Goal: Task Accomplishment & Management: Use online tool/utility

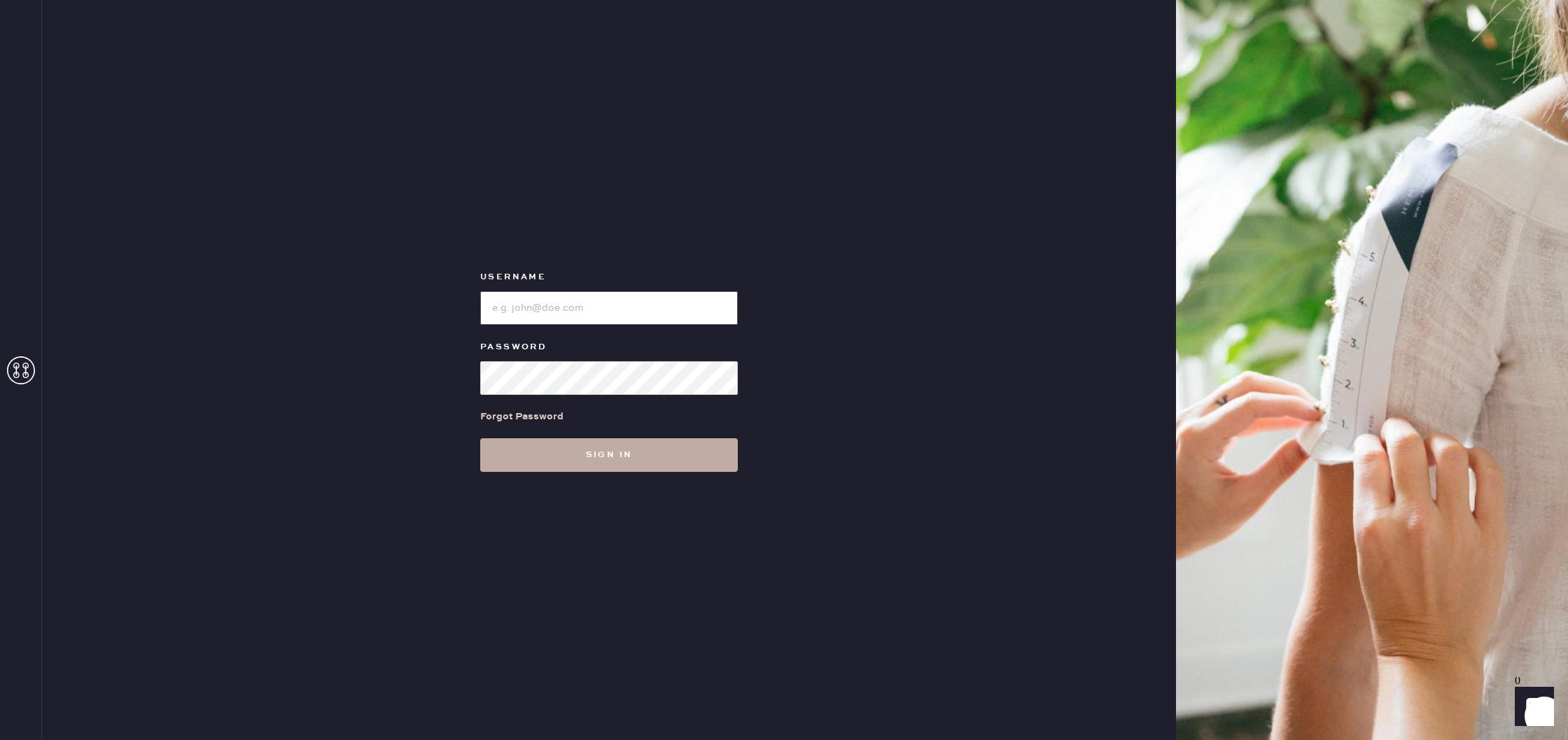
type input "reformationscottsdale"
drag, startPoint x: 644, startPoint y: 453, endPoint x: 674, endPoint y: 451, distance: 30.1
click at [649, 451] on button "Sign in" at bounding box center [608, 455] width 257 height 34
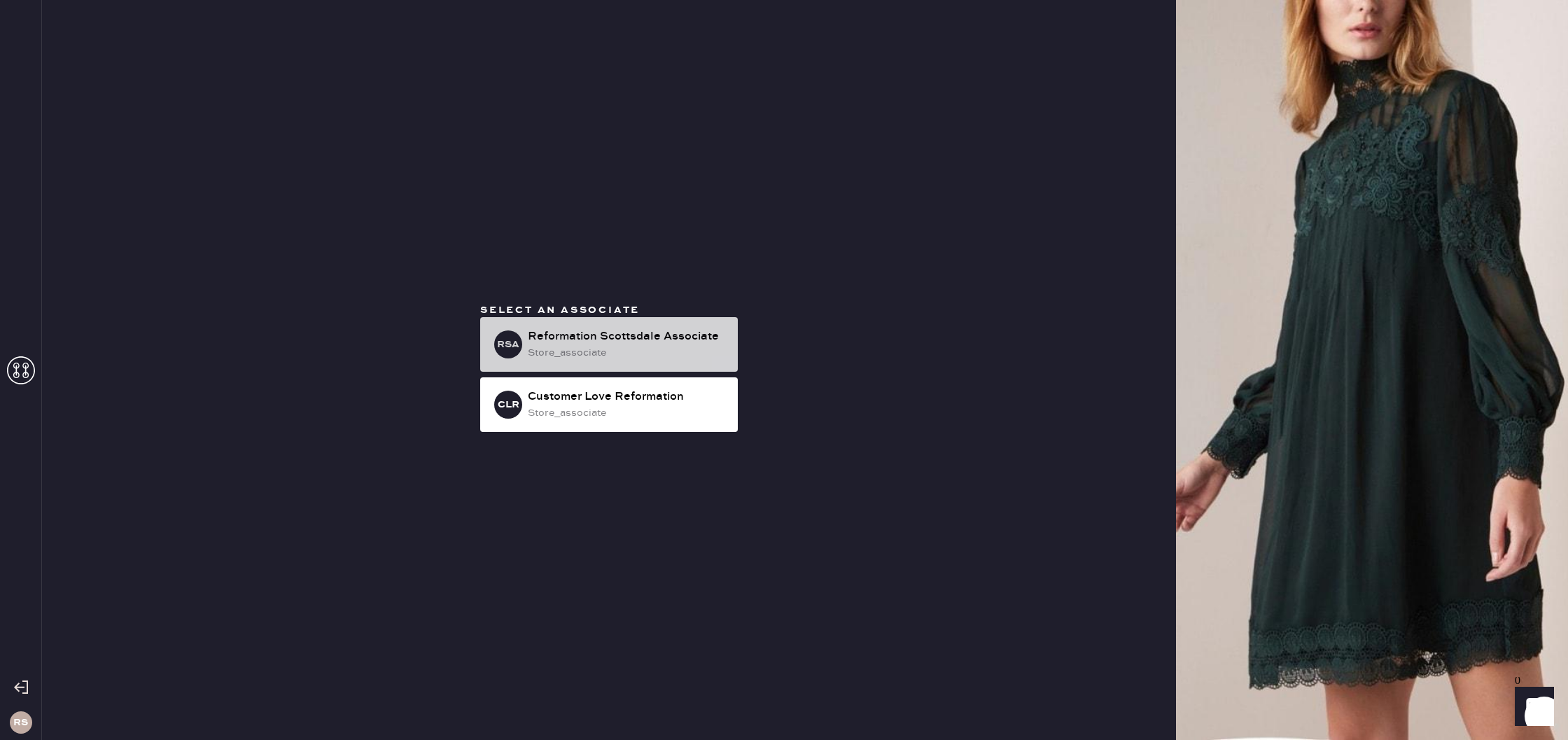
click at [625, 340] on div "Reformation Scottsdale Associate" at bounding box center [627, 336] width 199 height 17
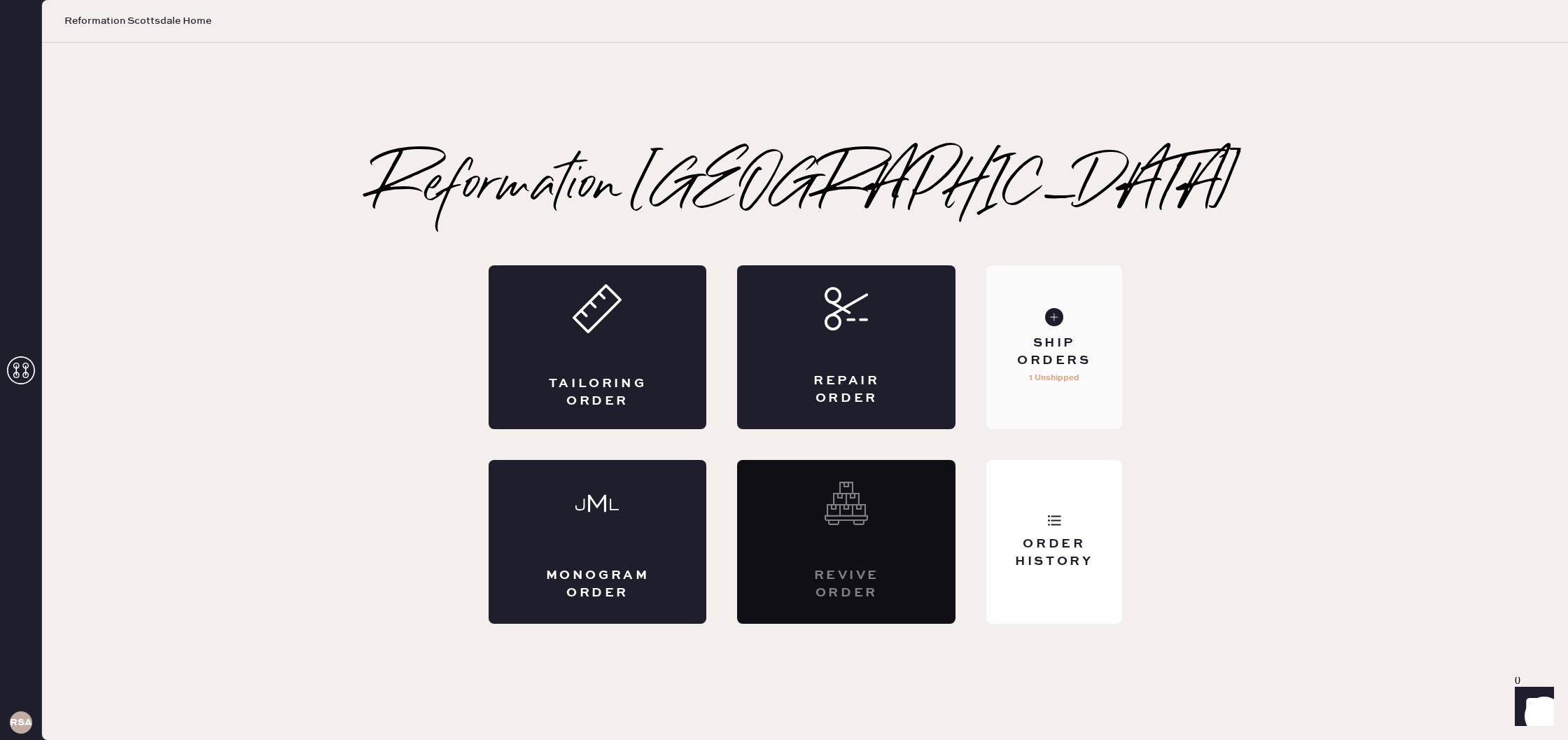
click at [1048, 364] on div "Ship Orders" at bounding box center [1054, 352] width 113 height 35
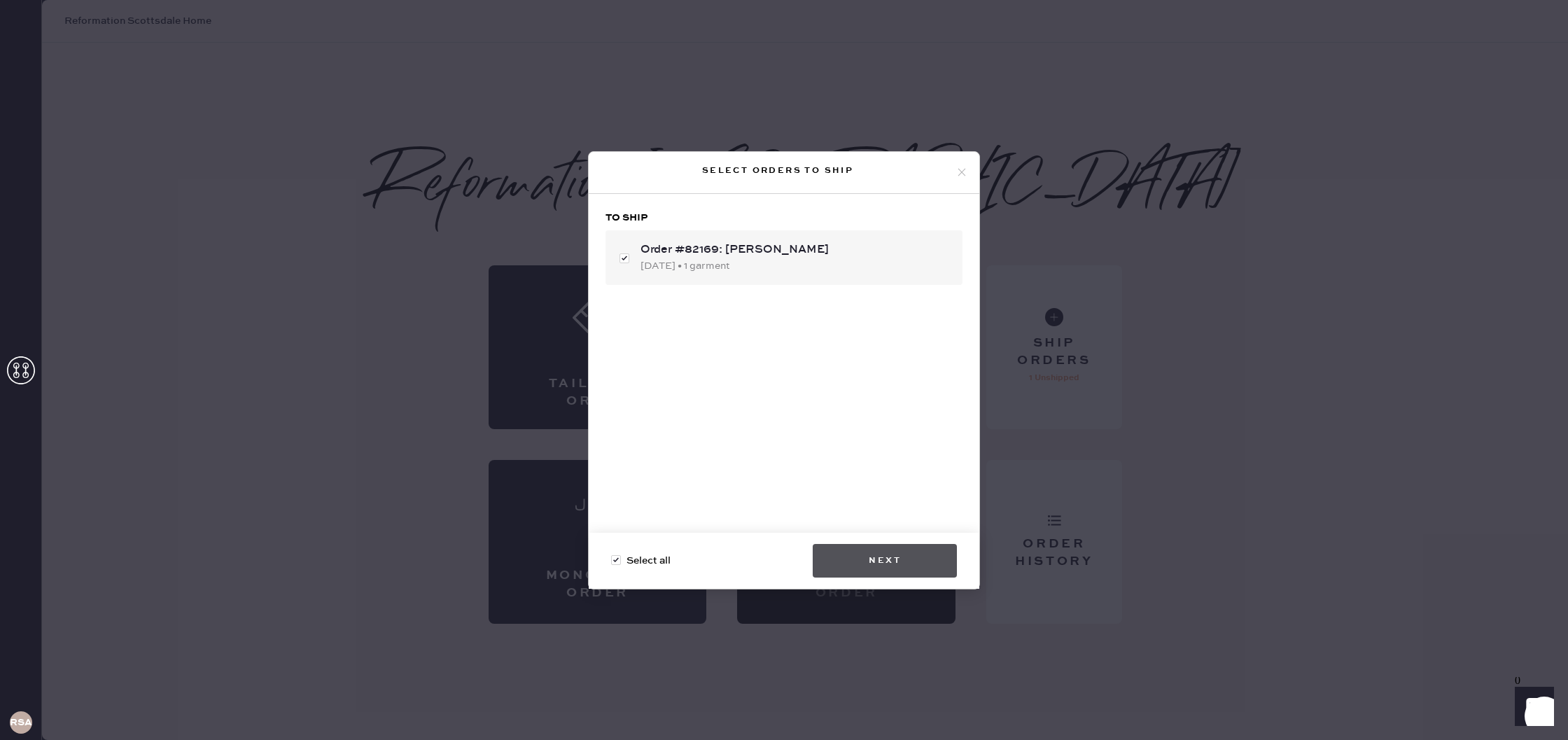
click at [917, 563] on button "Next" at bounding box center [885, 560] width 144 height 34
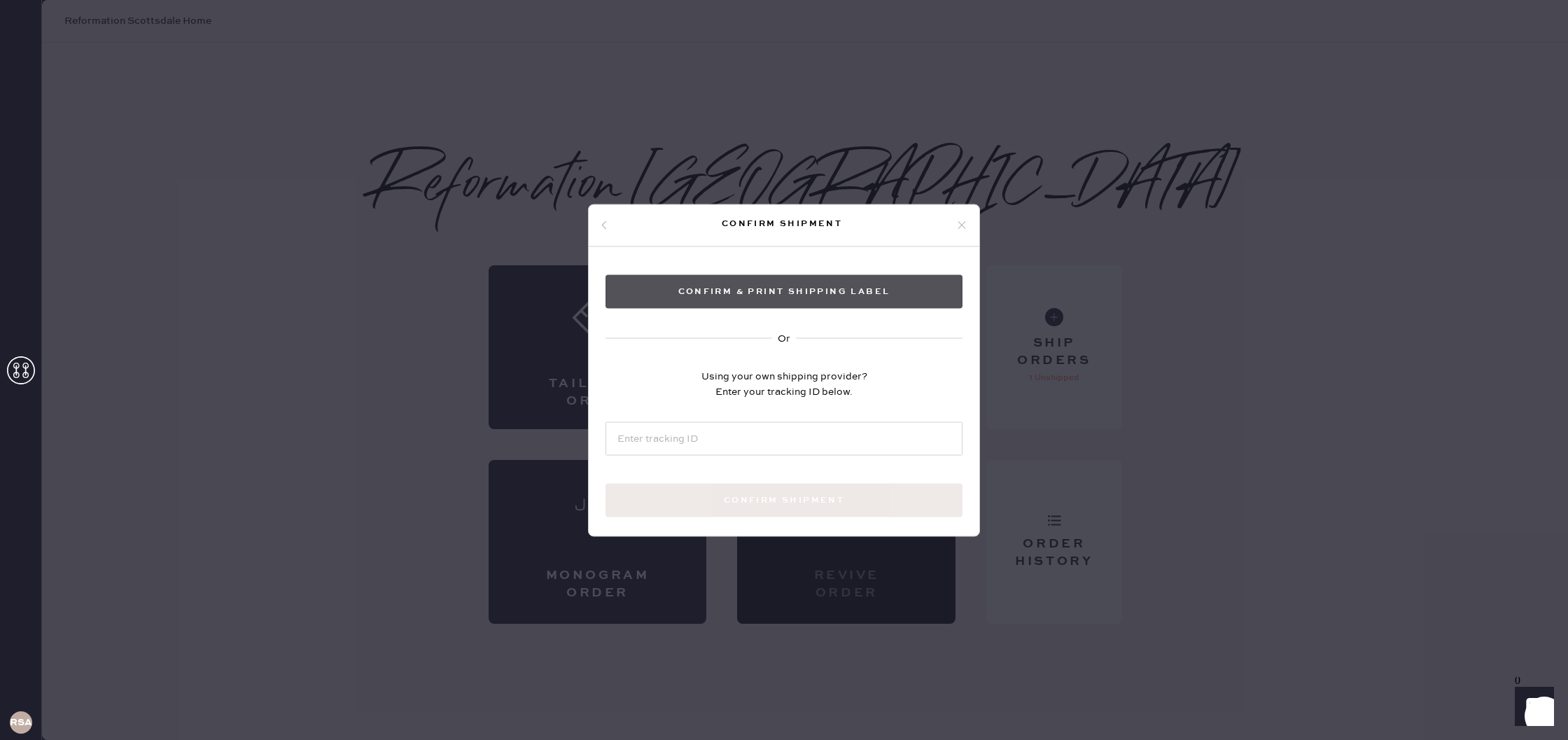
click at [847, 292] on button "Confirm & Print shipping label" at bounding box center [784, 291] width 357 height 34
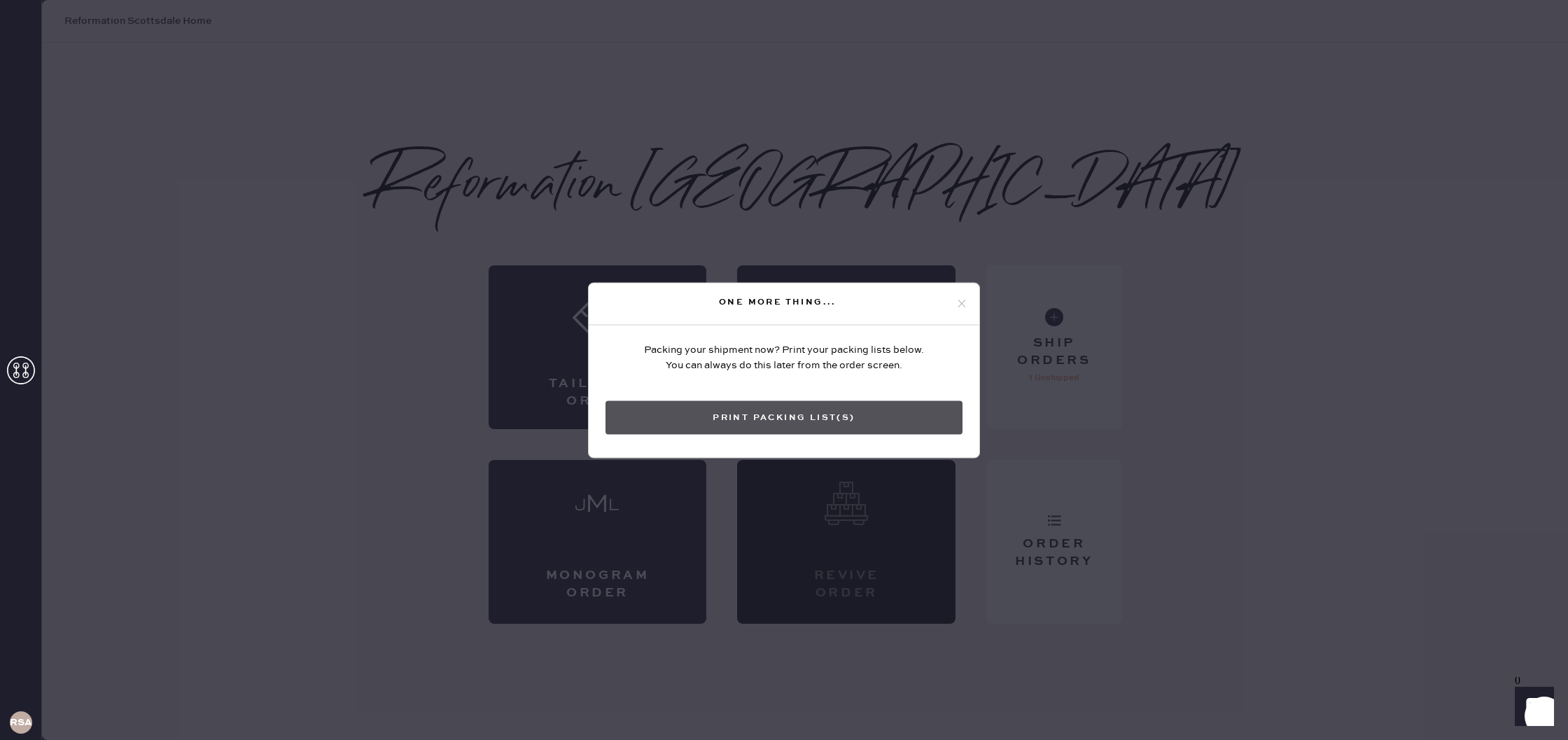
click at [866, 414] on button "Print Packing List(s)" at bounding box center [784, 417] width 357 height 34
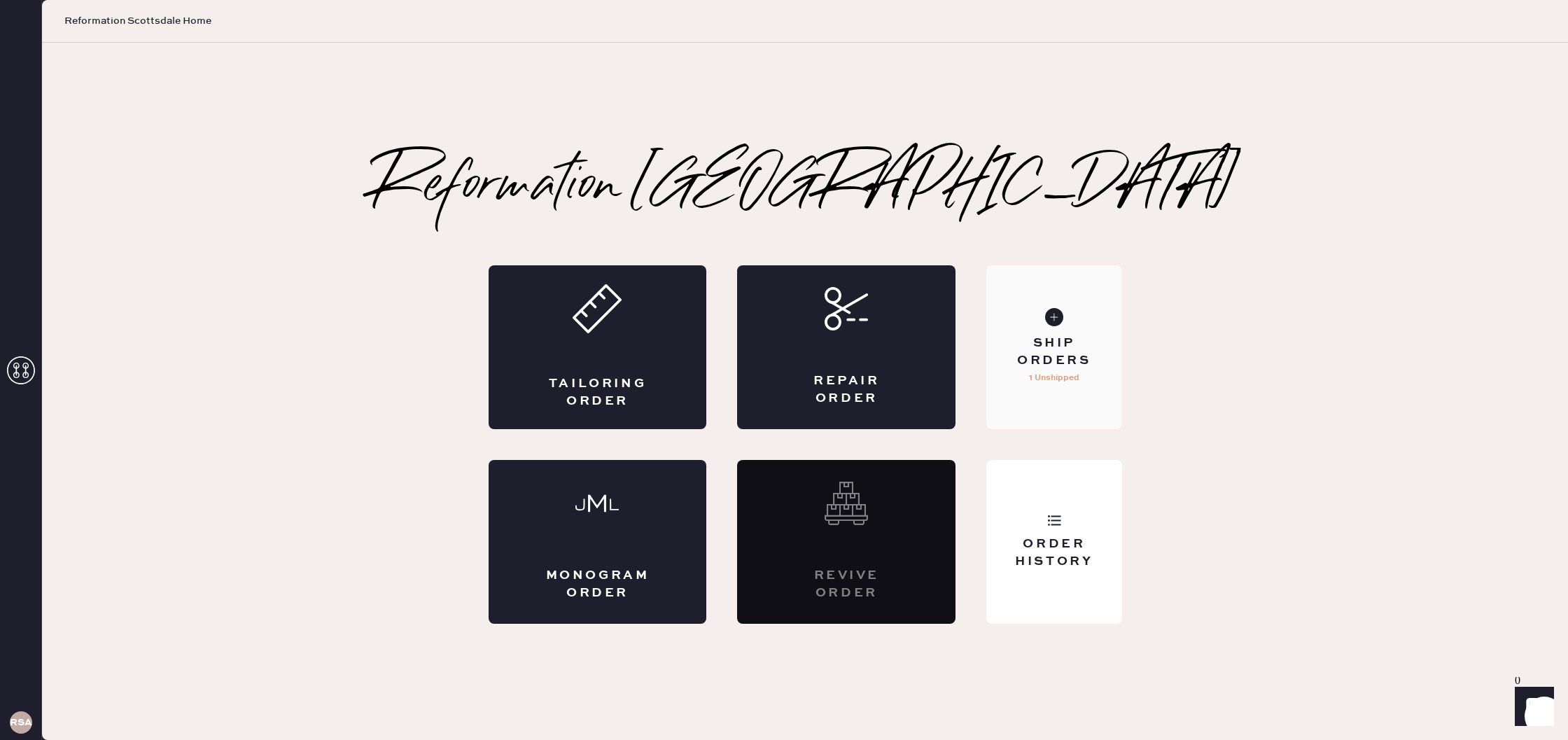
click at [1025, 369] on div "Ship Orders" at bounding box center [1054, 352] width 113 height 35
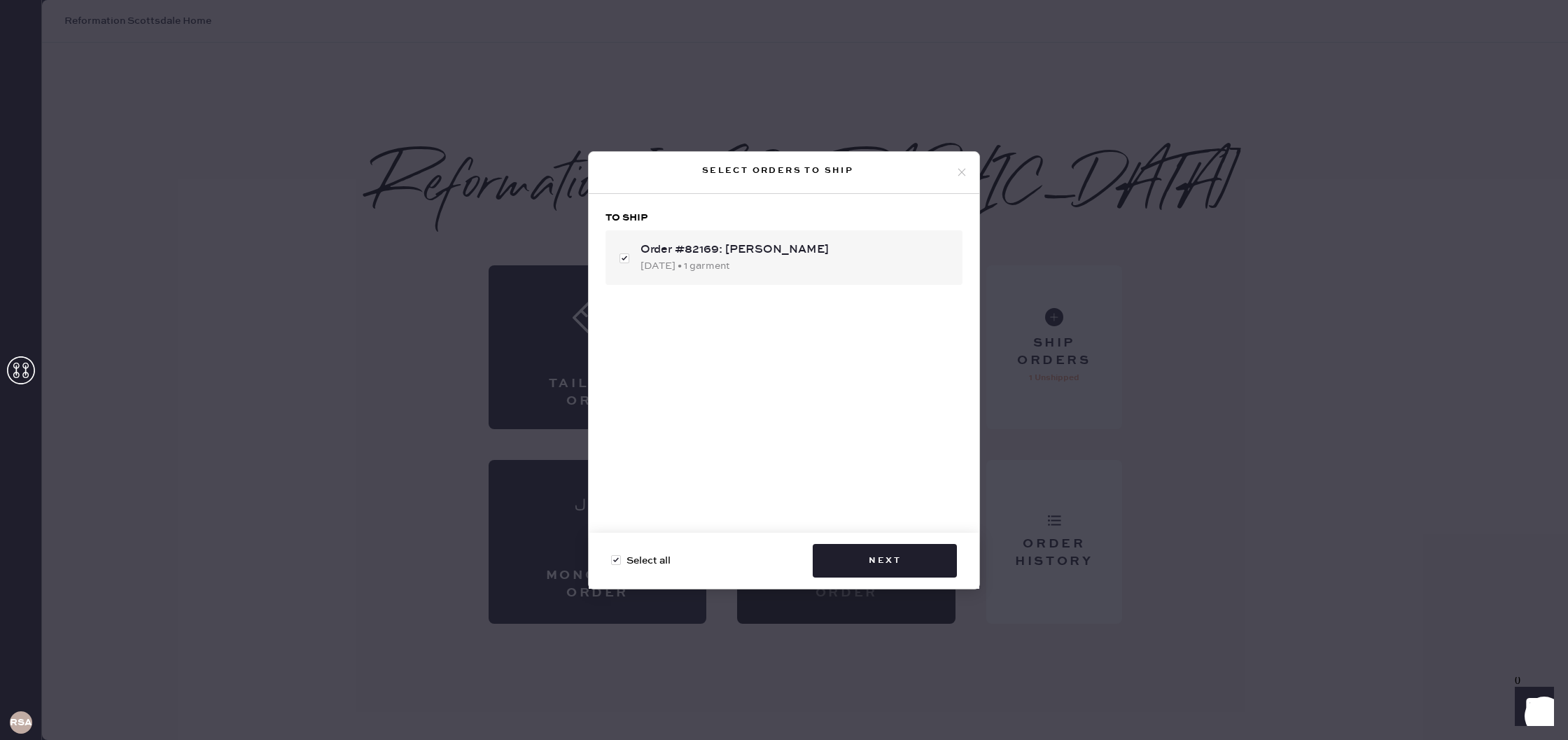
checkbox input "true"
click at [861, 558] on button "Next" at bounding box center [885, 560] width 144 height 34
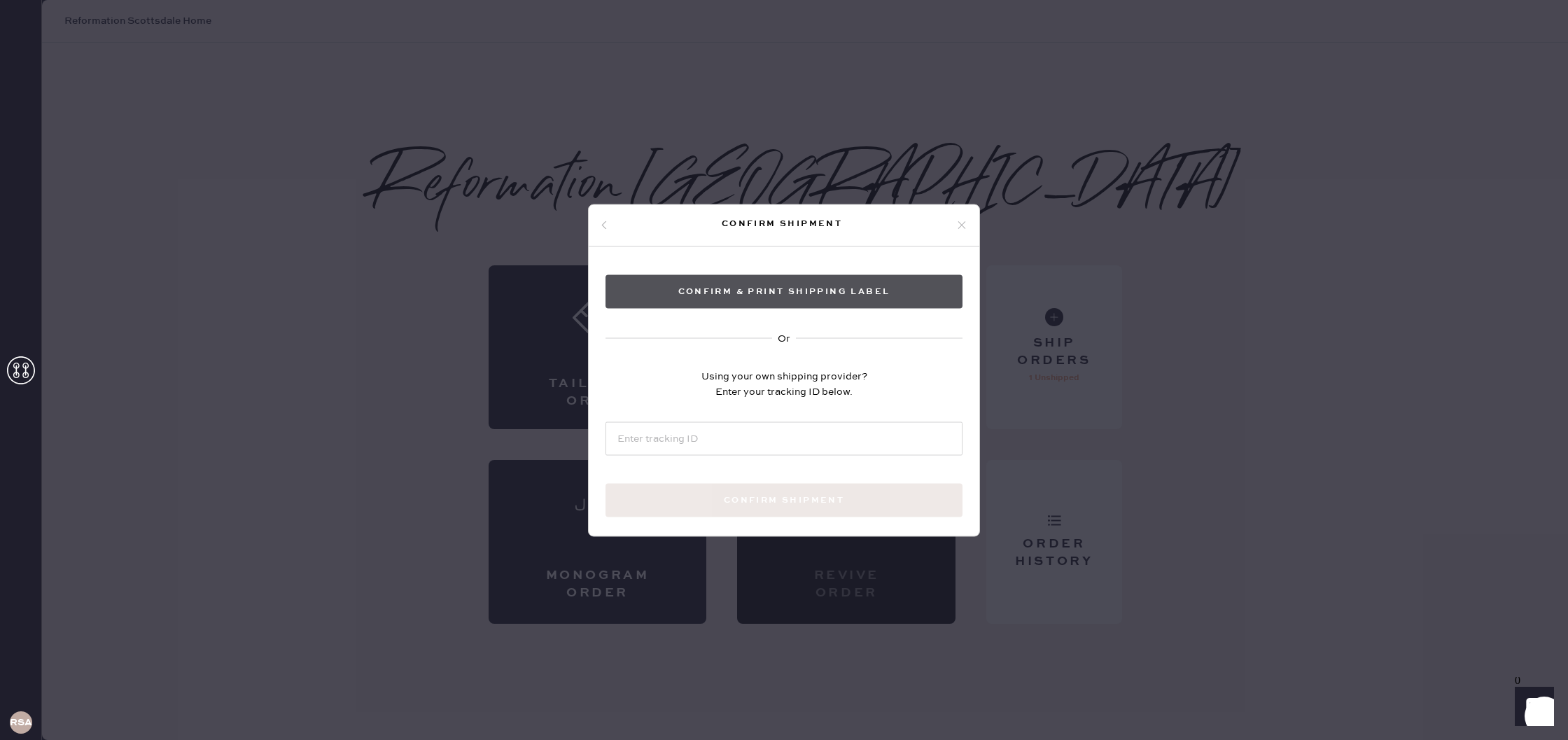
click at [876, 292] on button "Confirm & Print shipping label" at bounding box center [784, 291] width 357 height 34
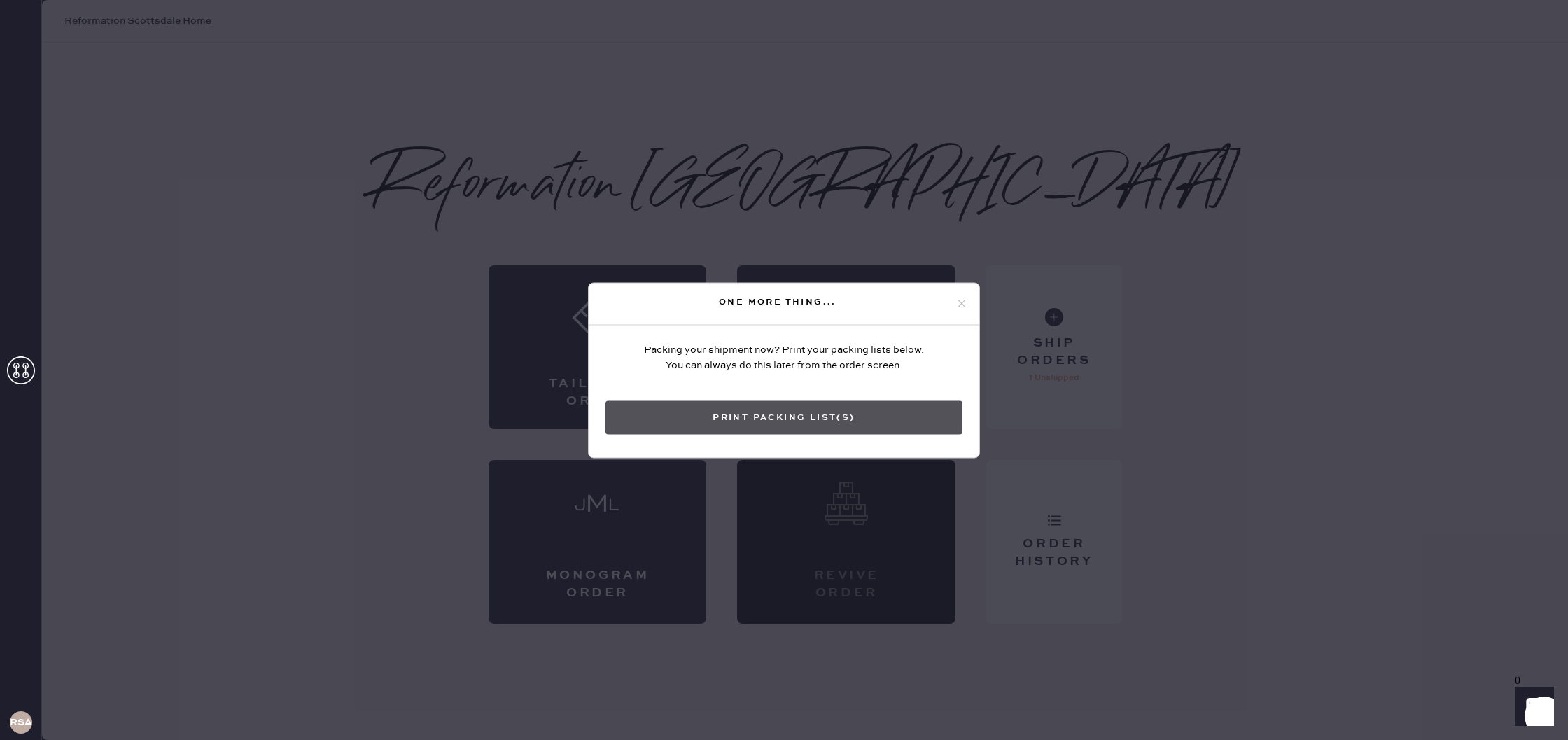
click at [870, 405] on button "Print Packing List(s)" at bounding box center [784, 417] width 357 height 34
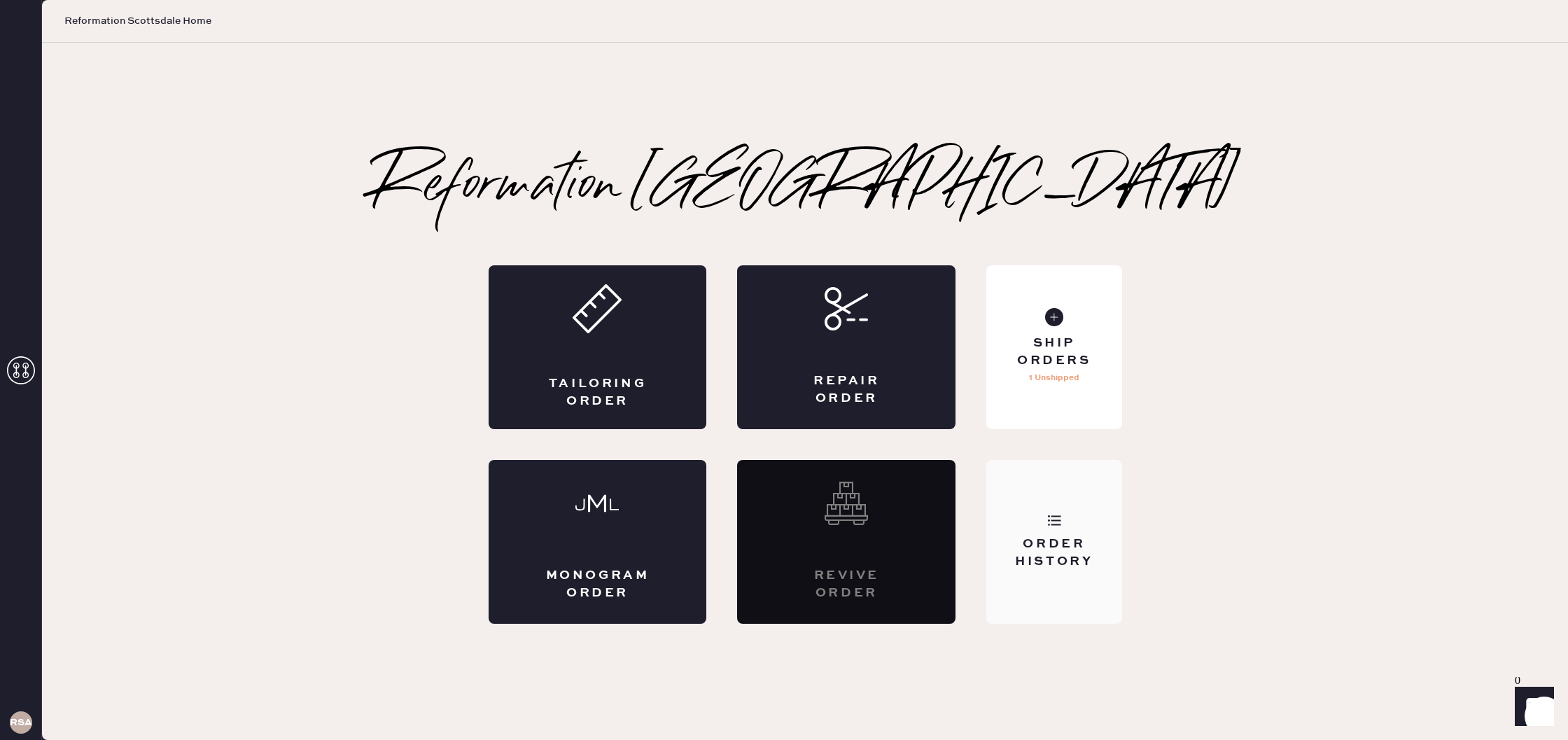
click at [1071, 573] on div "Order History" at bounding box center [1054, 541] width 135 height 163
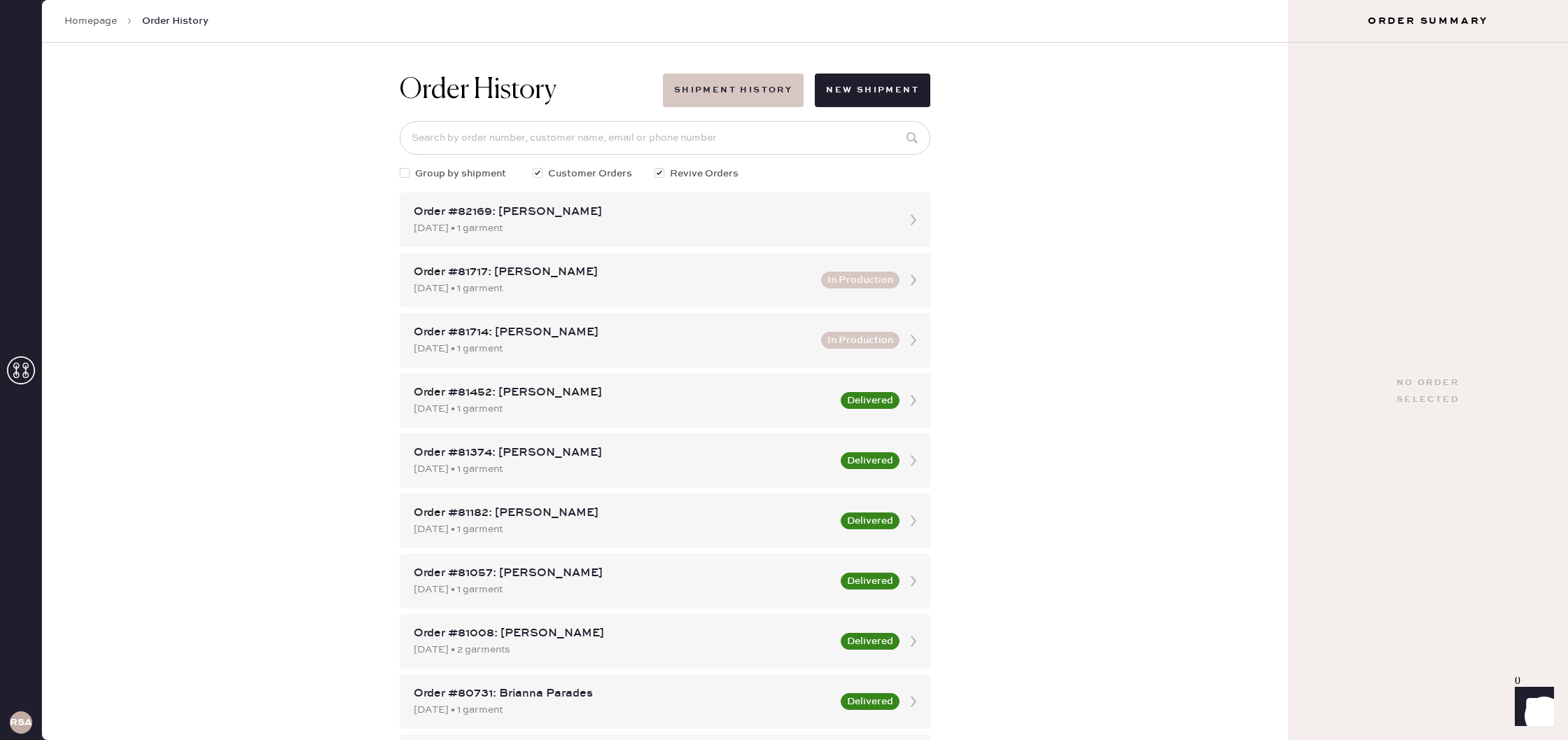
click at [704, 106] on button "Shipment History" at bounding box center [733, 90] width 141 height 34
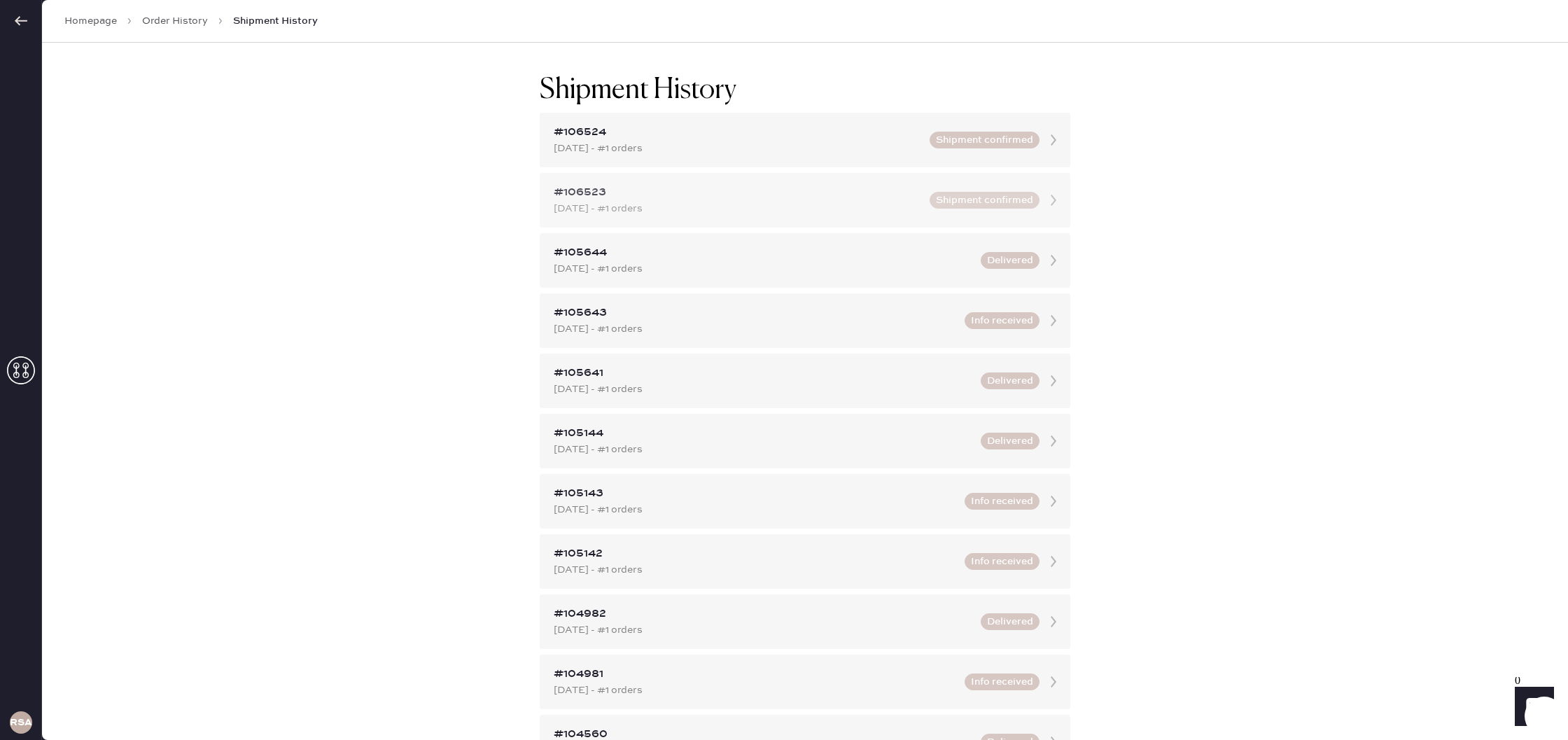
click at [1049, 200] on icon at bounding box center [1053, 200] width 28 height 28
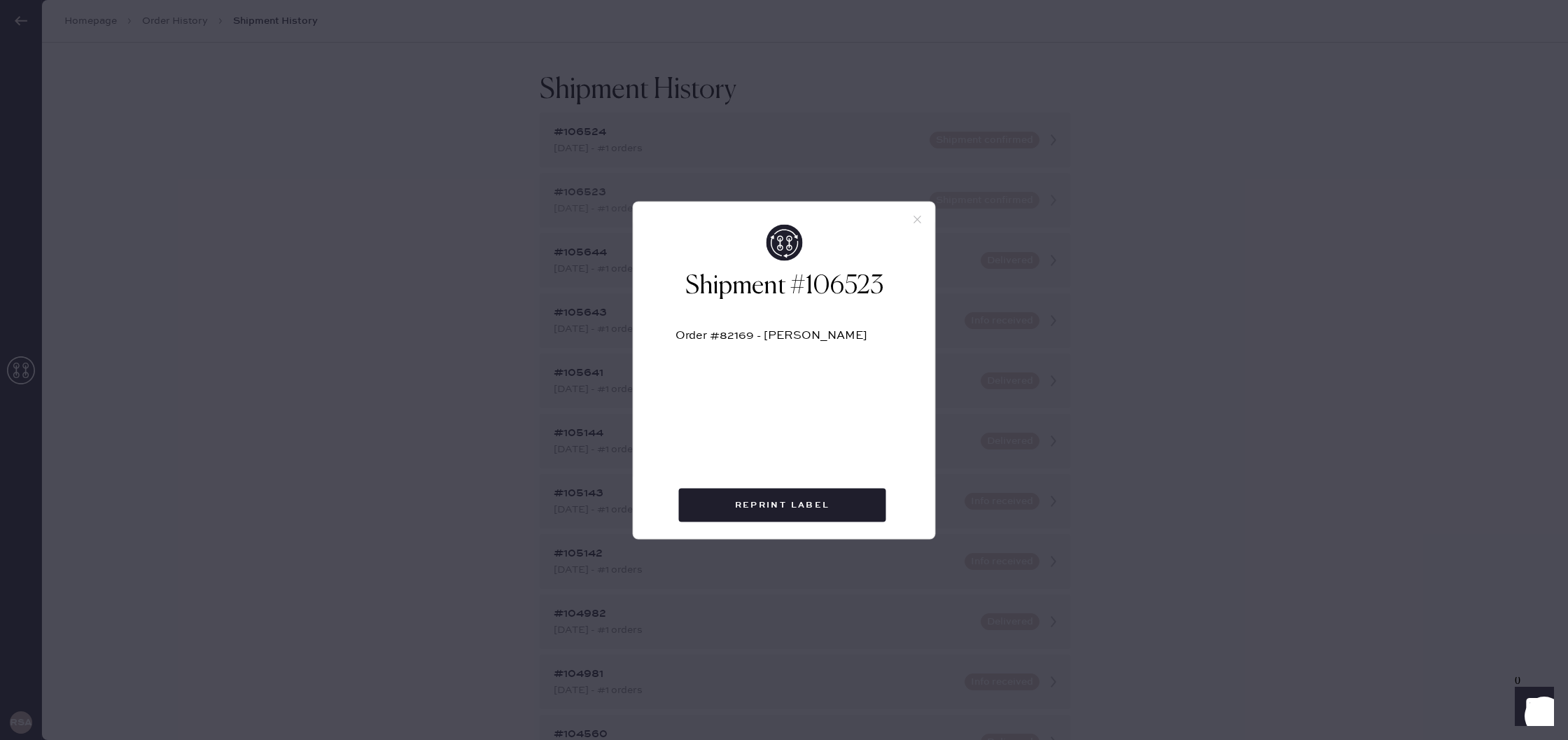
drag, startPoint x: 919, startPoint y: 218, endPoint x: 958, endPoint y: 210, distance: 39.8
click at [921, 218] on icon at bounding box center [918, 218] width 12 height 12
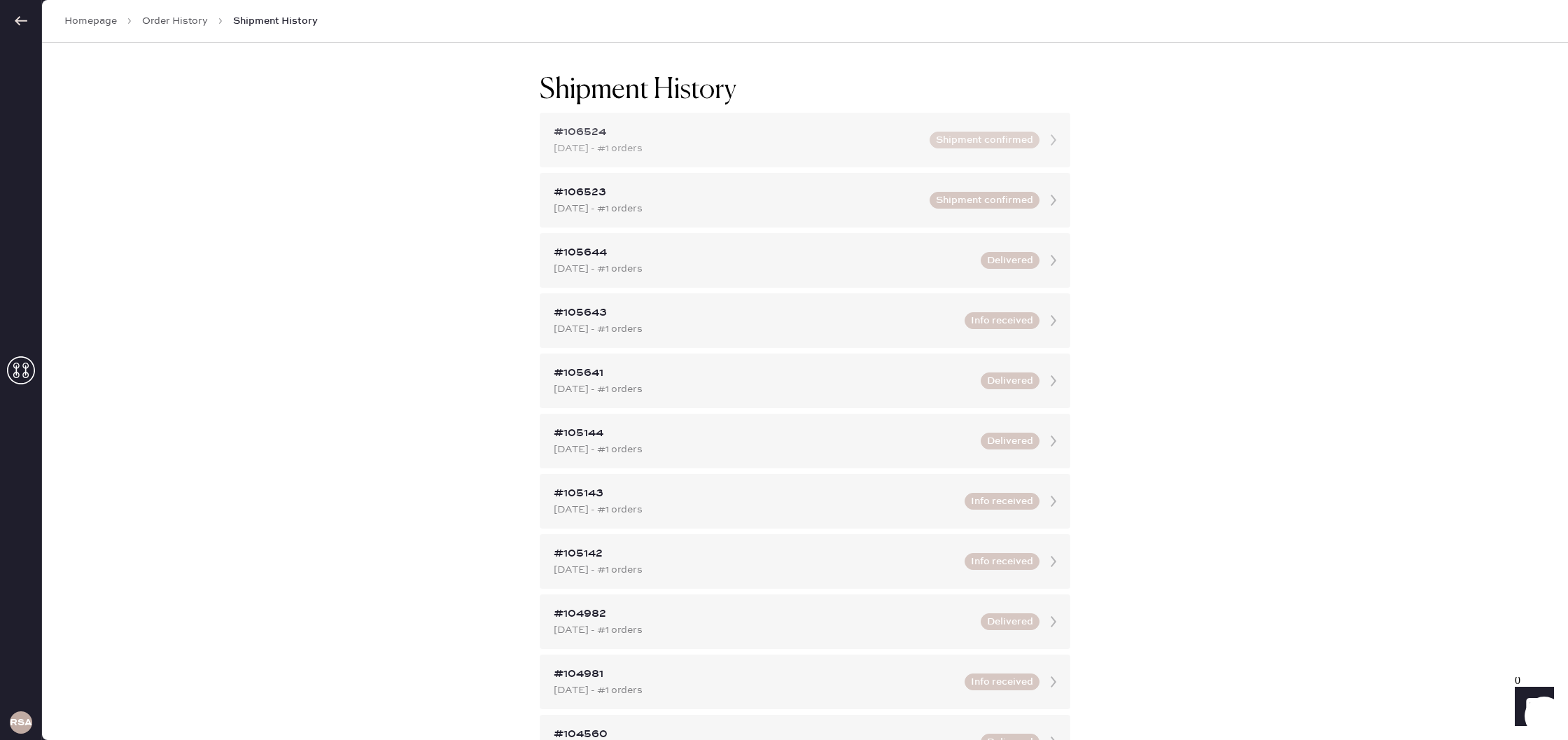
click at [1050, 134] on icon at bounding box center [1053, 140] width 28 height 28
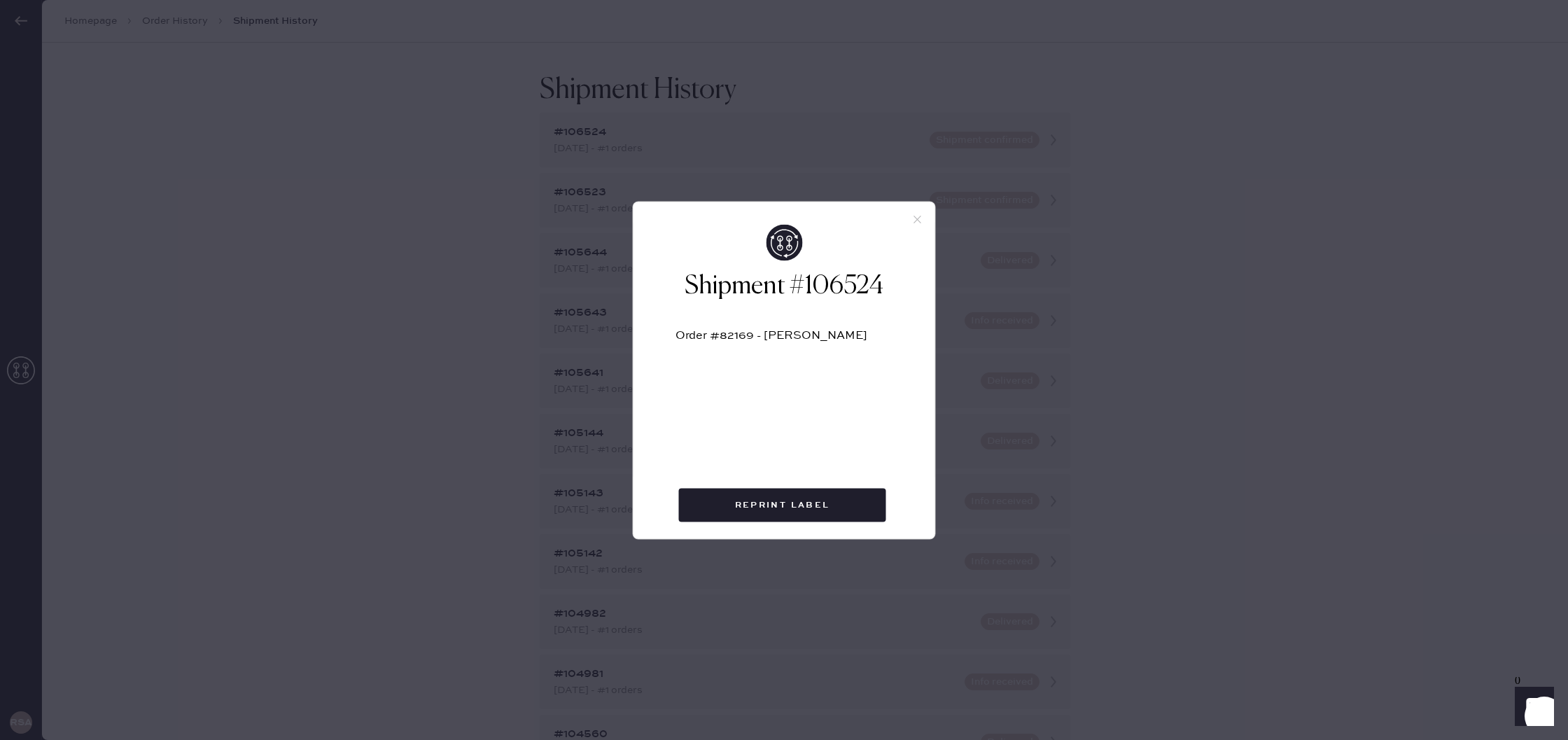
click at [916, 219] on use at bounding box center [917, 219] width 8 height 8
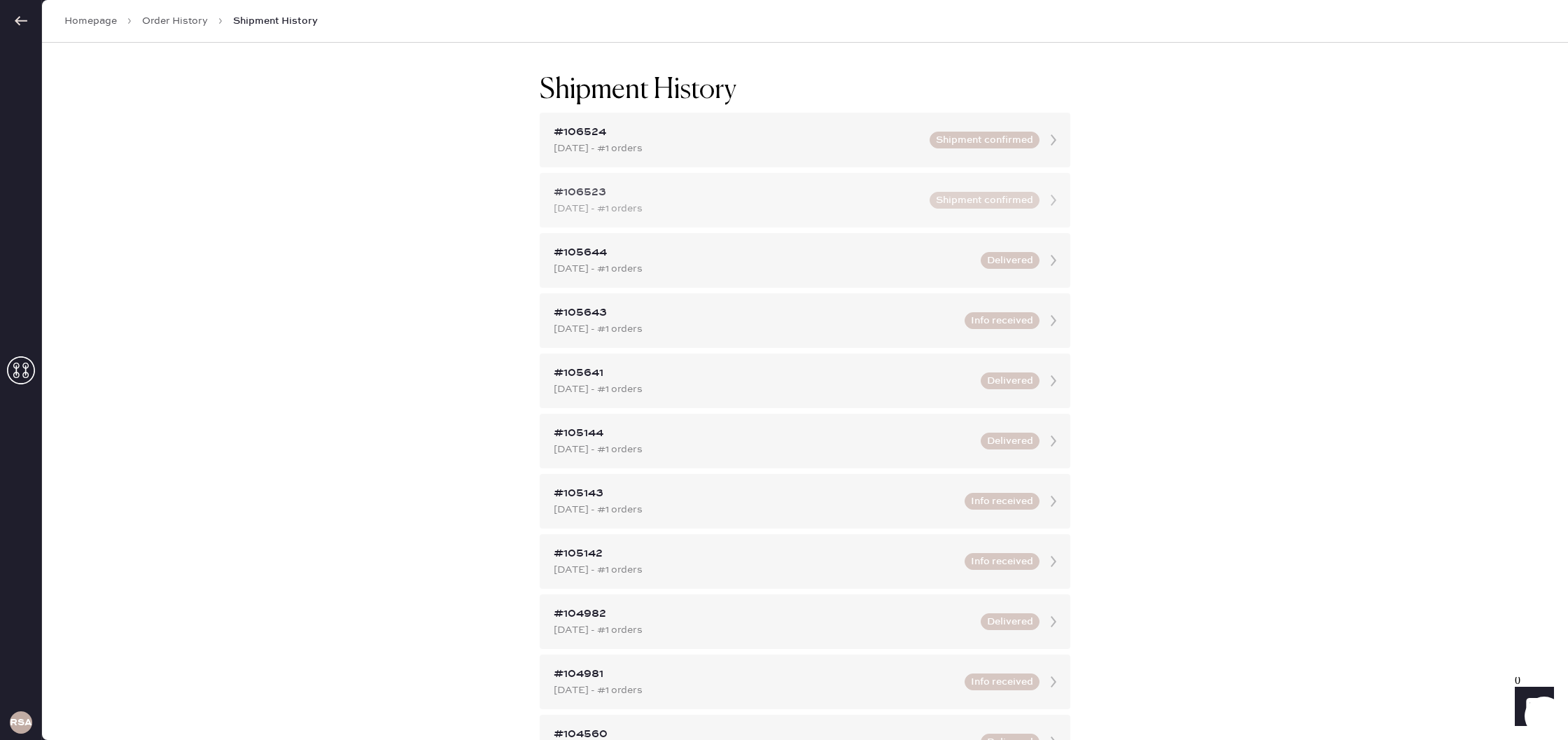
click at [598, 195] on div "#106523" at bounding box center [737, 192] width 367 height 17
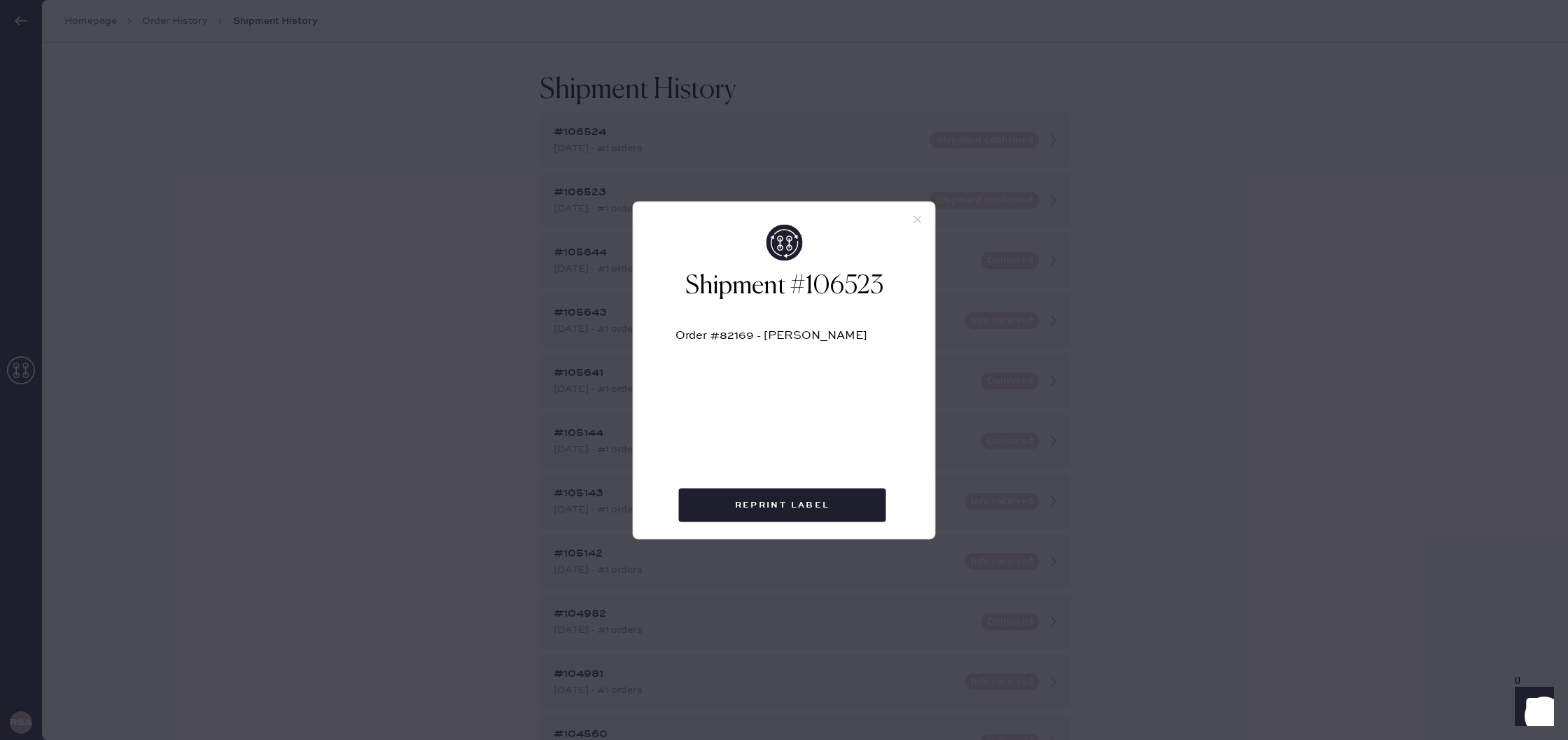
click at [912, 220] on icon at bounding box center [918, 218] width 12 height 12
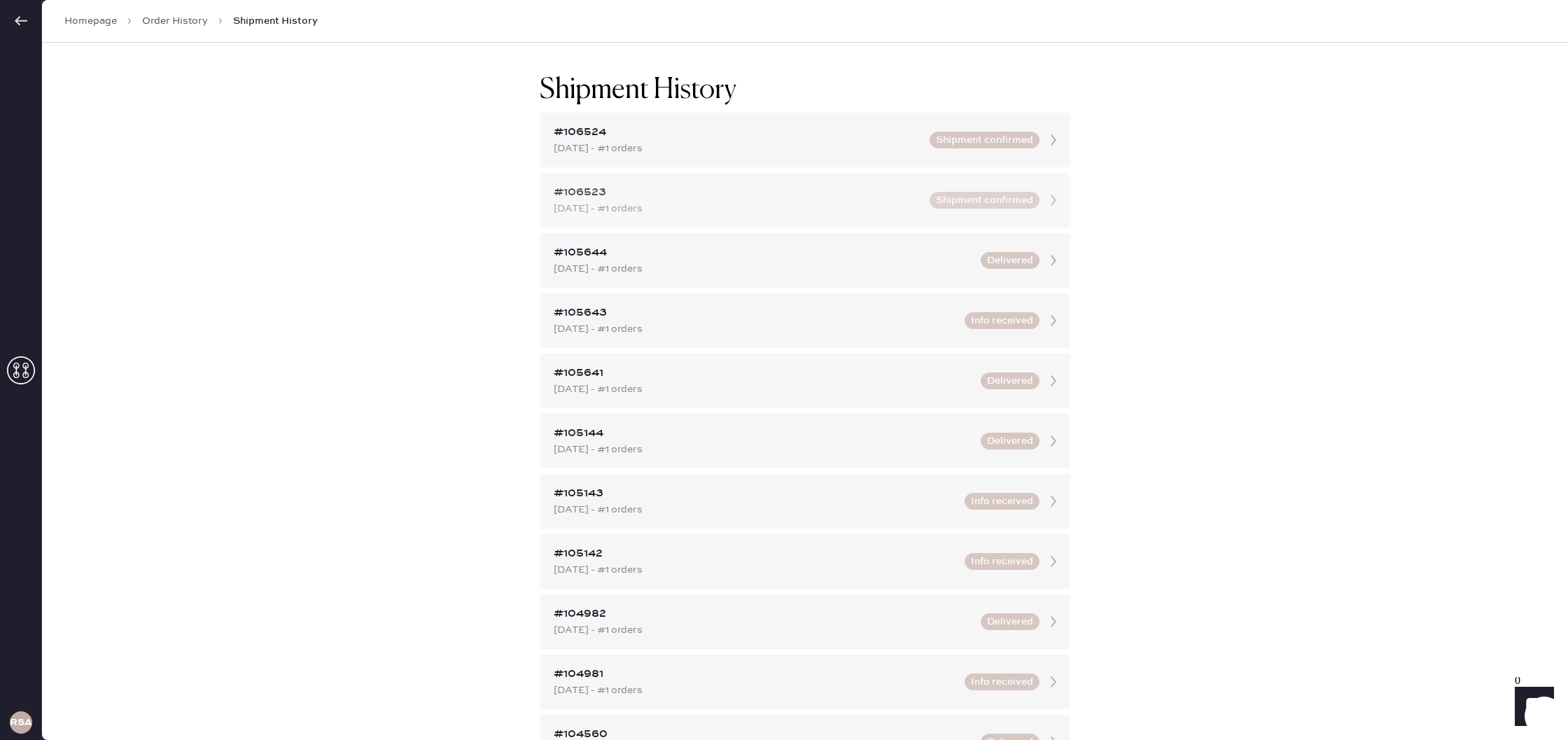
click at [608, 210] on div "[DATE] - #1 orders" at bounding box center [737, 208] width 367 height 15
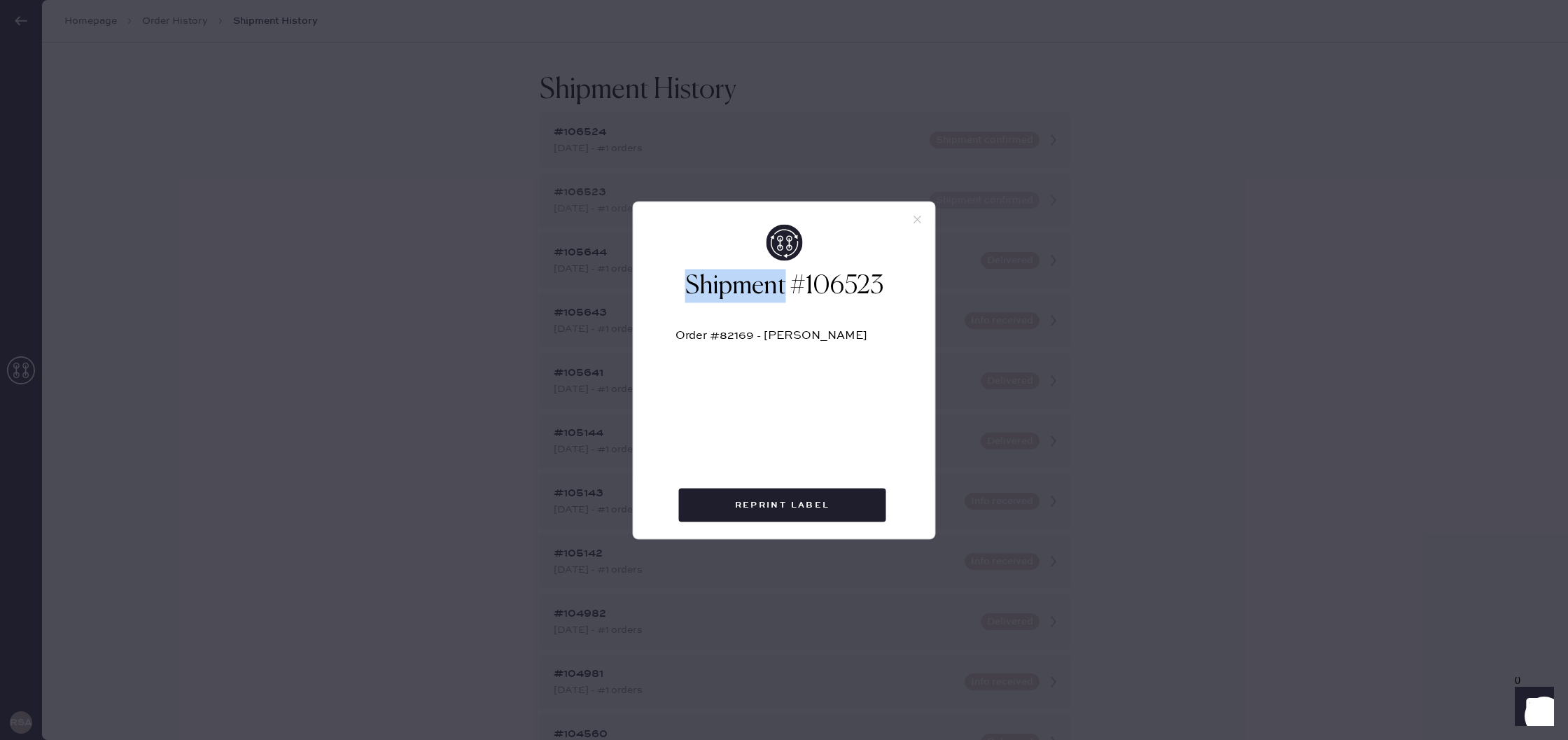
click at [608, 210] on div "Shipment #106523 Order #82169 - [PERSON_NAME] Reprint Label" at bounding box center [784, 370] width 1568 height 740
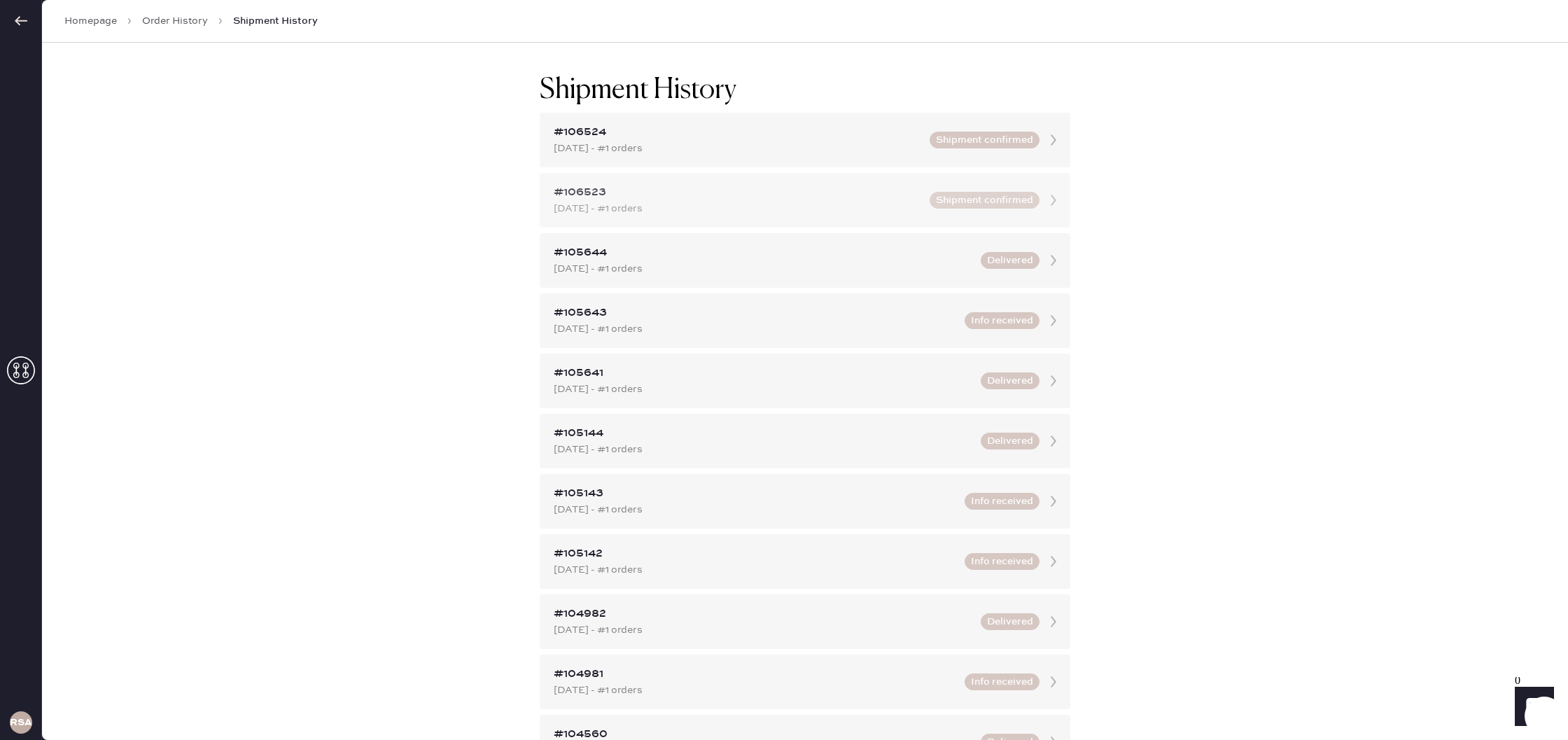
click at [610, 210] on div "[DATE] - #1 orders" at bounding box center [737, 208] width 367 height 15
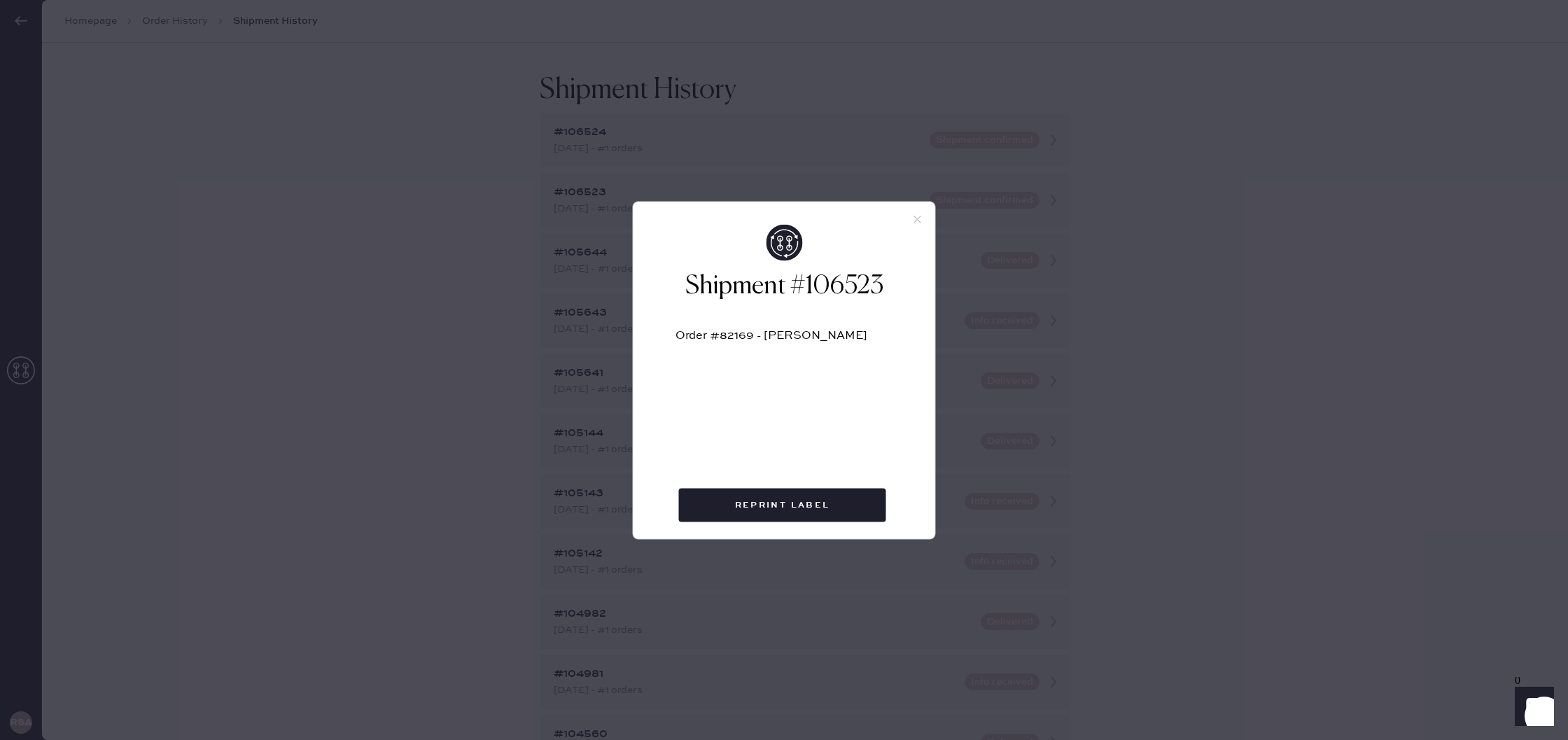
click at [611, 210] on div "Shipment #106523 Order #82169 - [PERSON_NAME] Reprint Label" at bounding box center [784, 370] width 1568 height 740
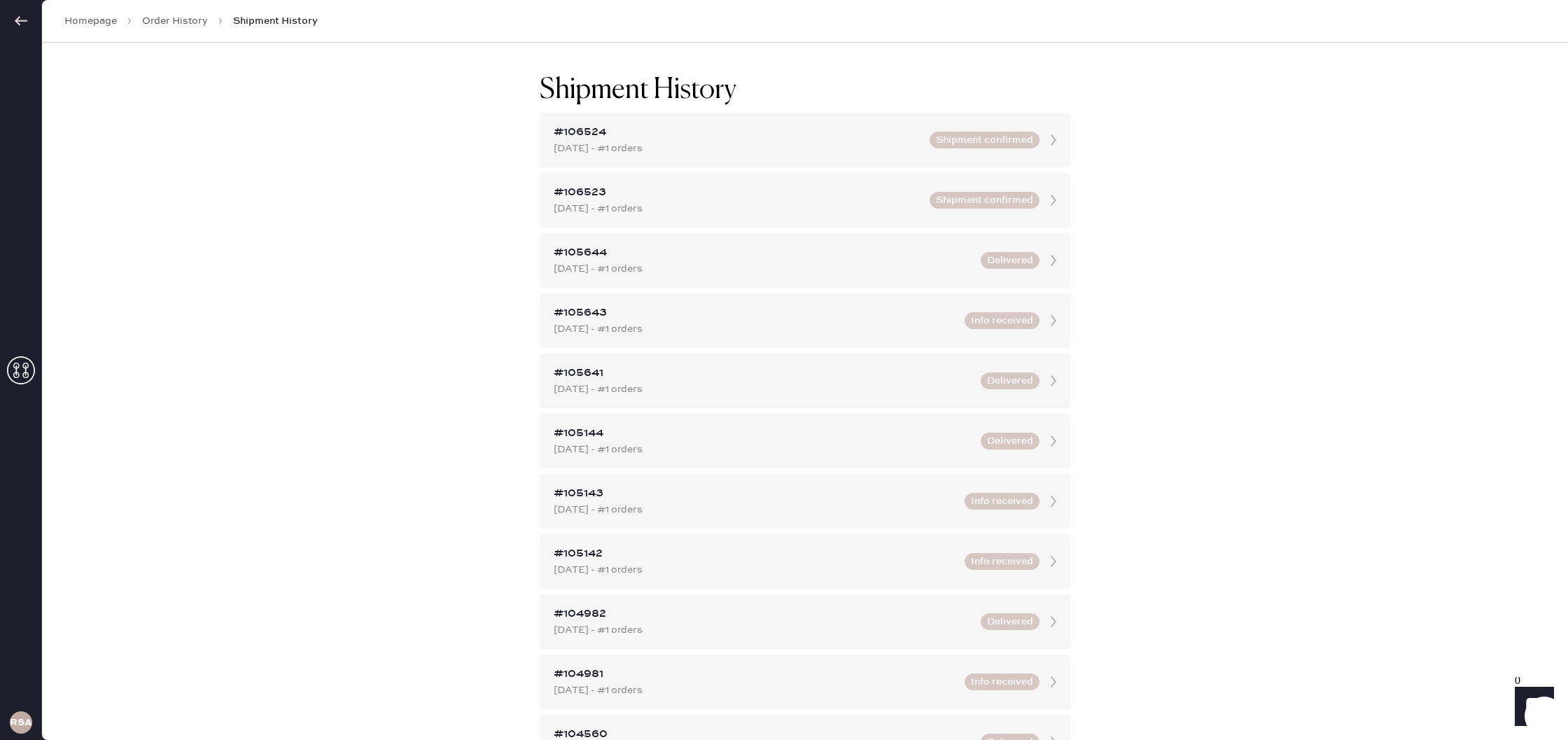
click at [91, 23] on link "Homepage" at bounding box center [91, 21] width 53 height 14
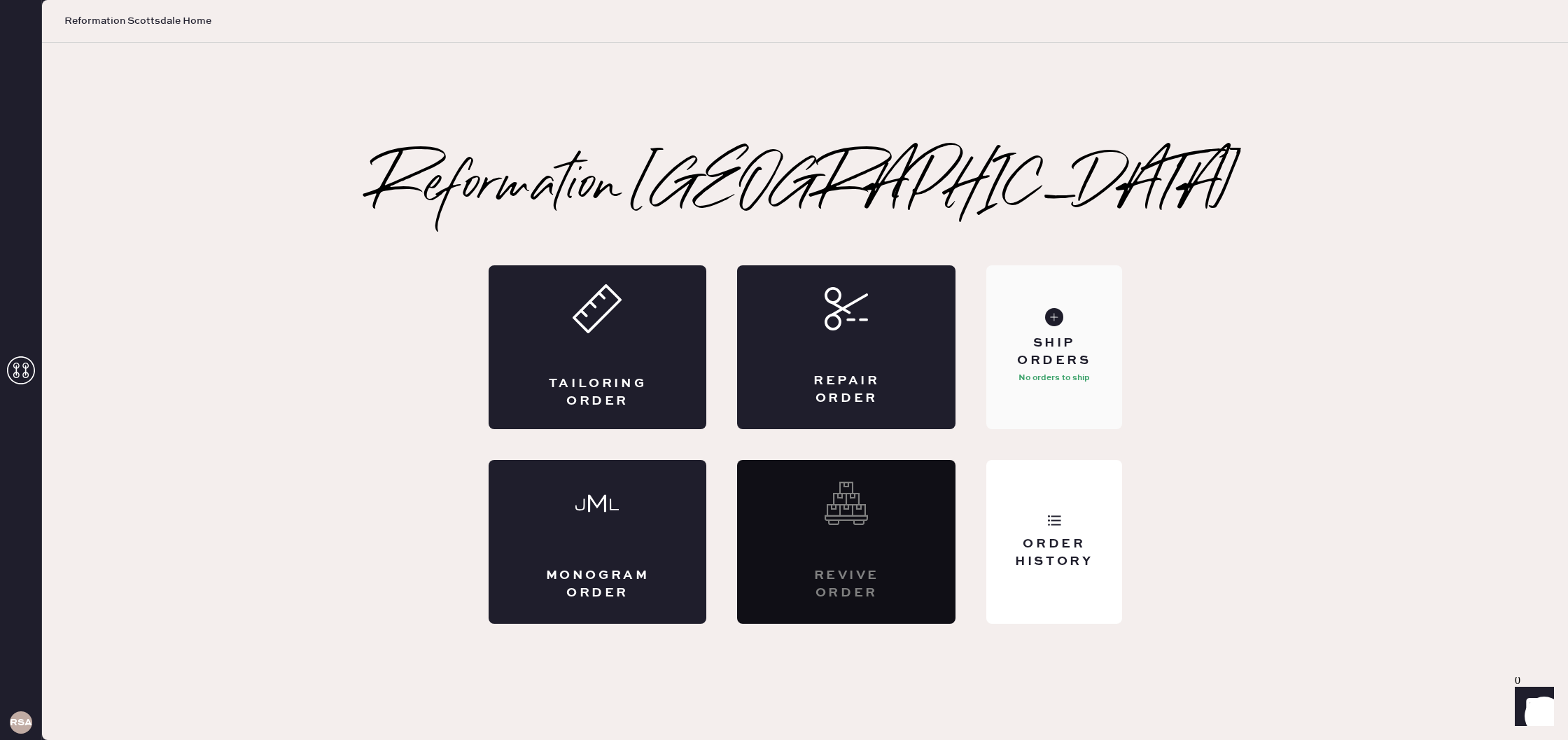
click at [1058, 374] on p "No orders to ship" at bounding box center [1054, 377] width 71 height 17
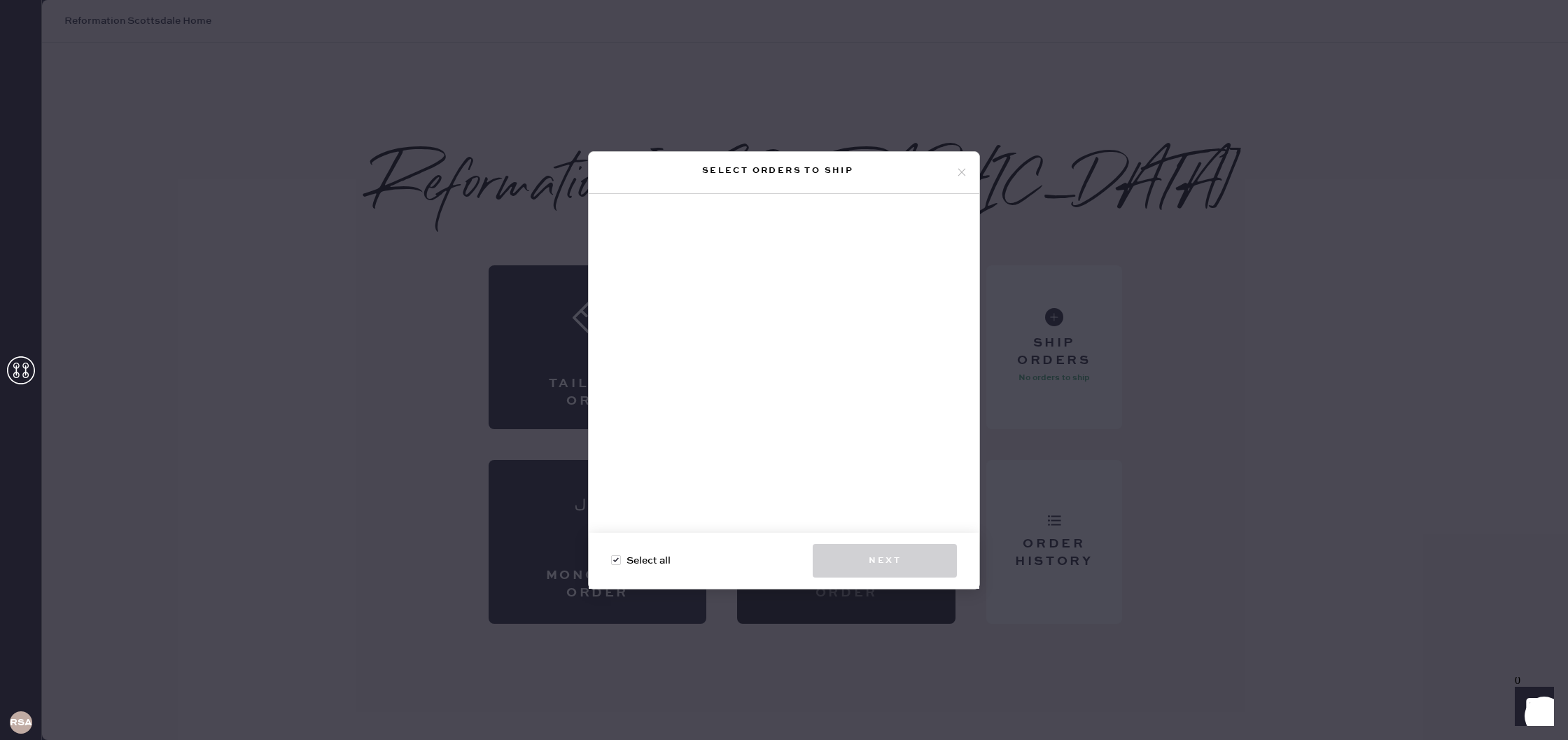
click at [958, 174] on icon at bounding box center [962, 171] width 12 height 12
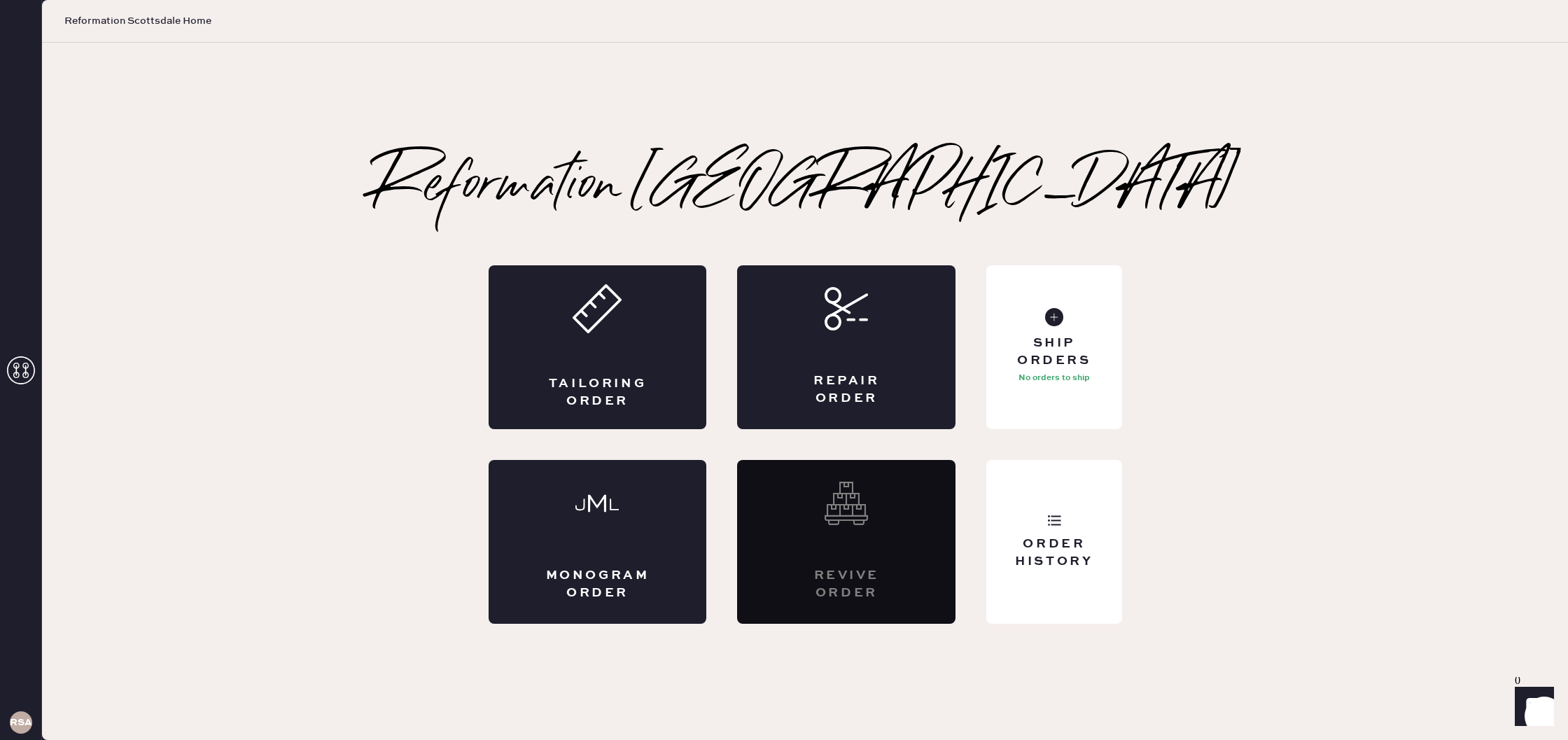
click at [87, 21] on span "Reformation Scottsdale Home" at bounding box center [138, 21] width 147 height 14
click at [21, 369] on icon at bounding box center [21, 370] width 28 height 28
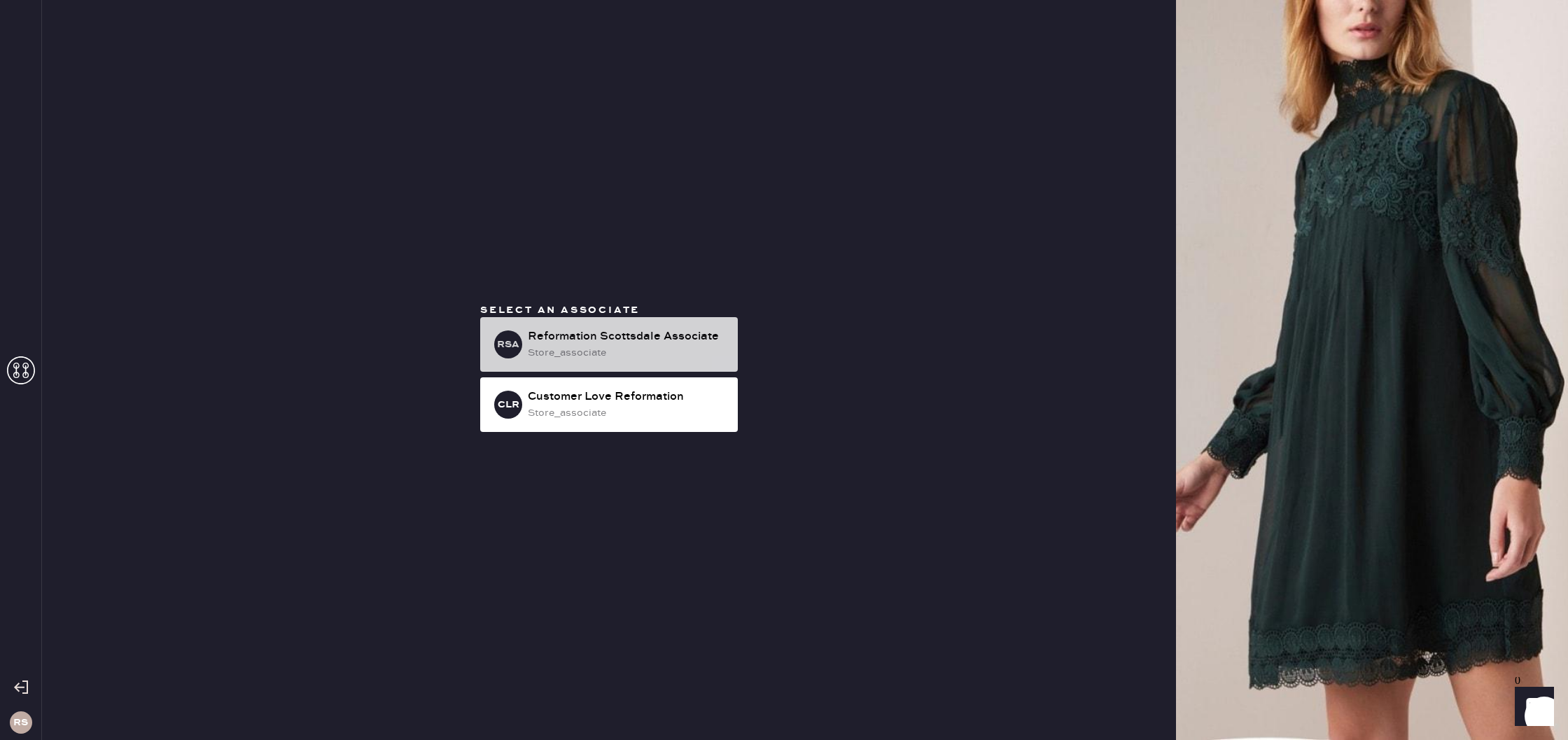
click at [553, 345] on div "store_associate" at bounding box center [627, 352] width 199 height 15
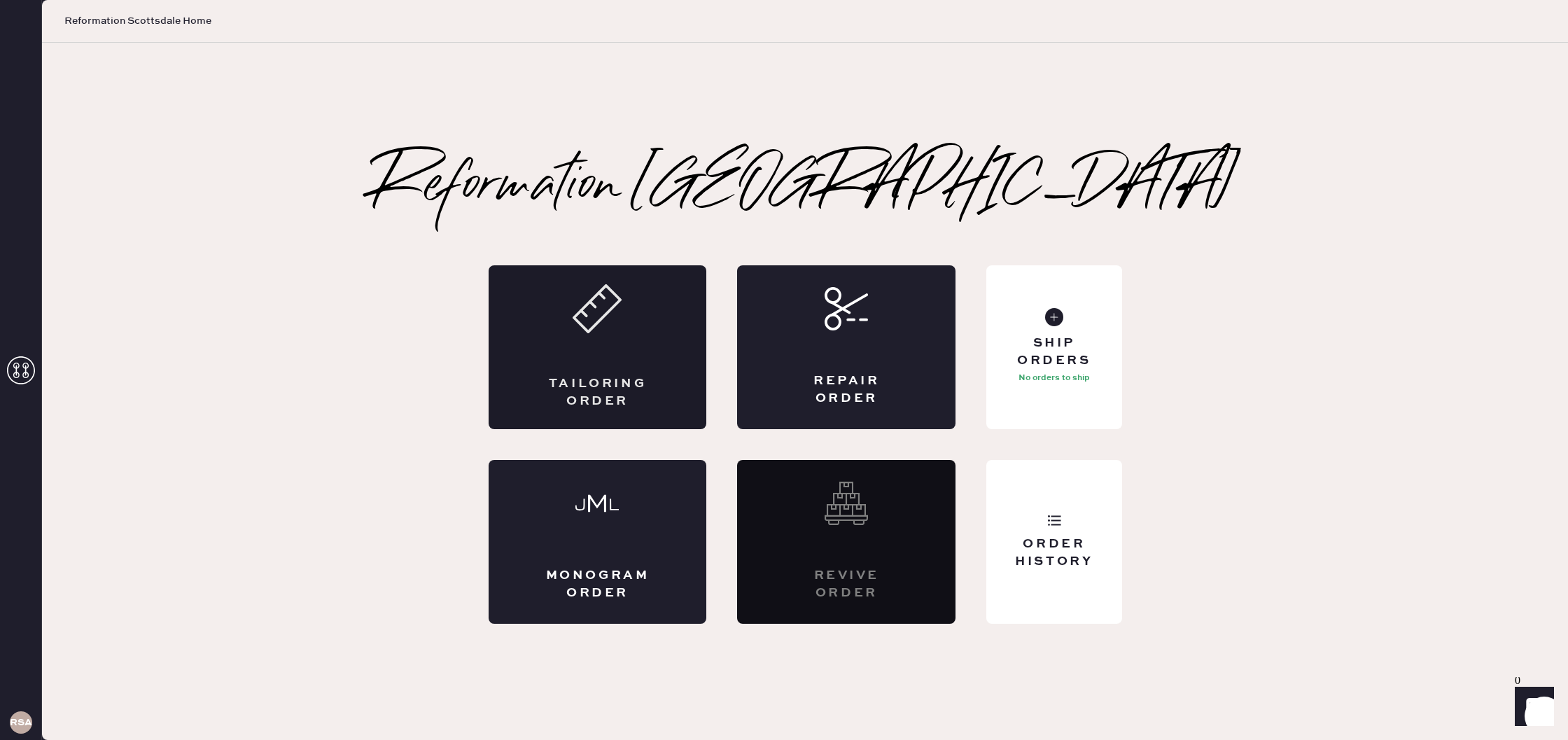
click at [662, 354] on div "Tailoring Order" at bounding box center [598, 347] width 218 height 163
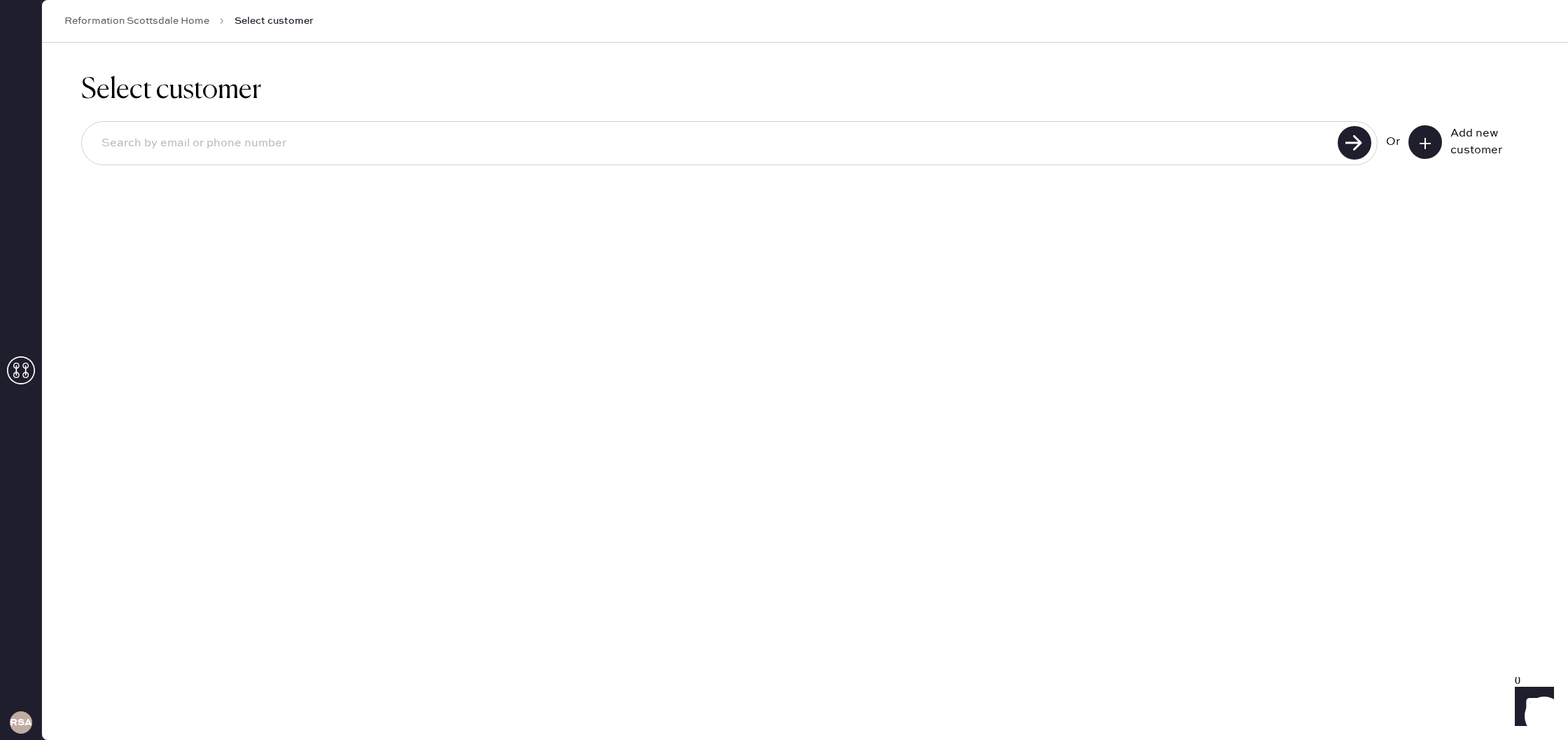
click at [1436, 138] on button at bounding box center [1426, 142] width 34 height 34
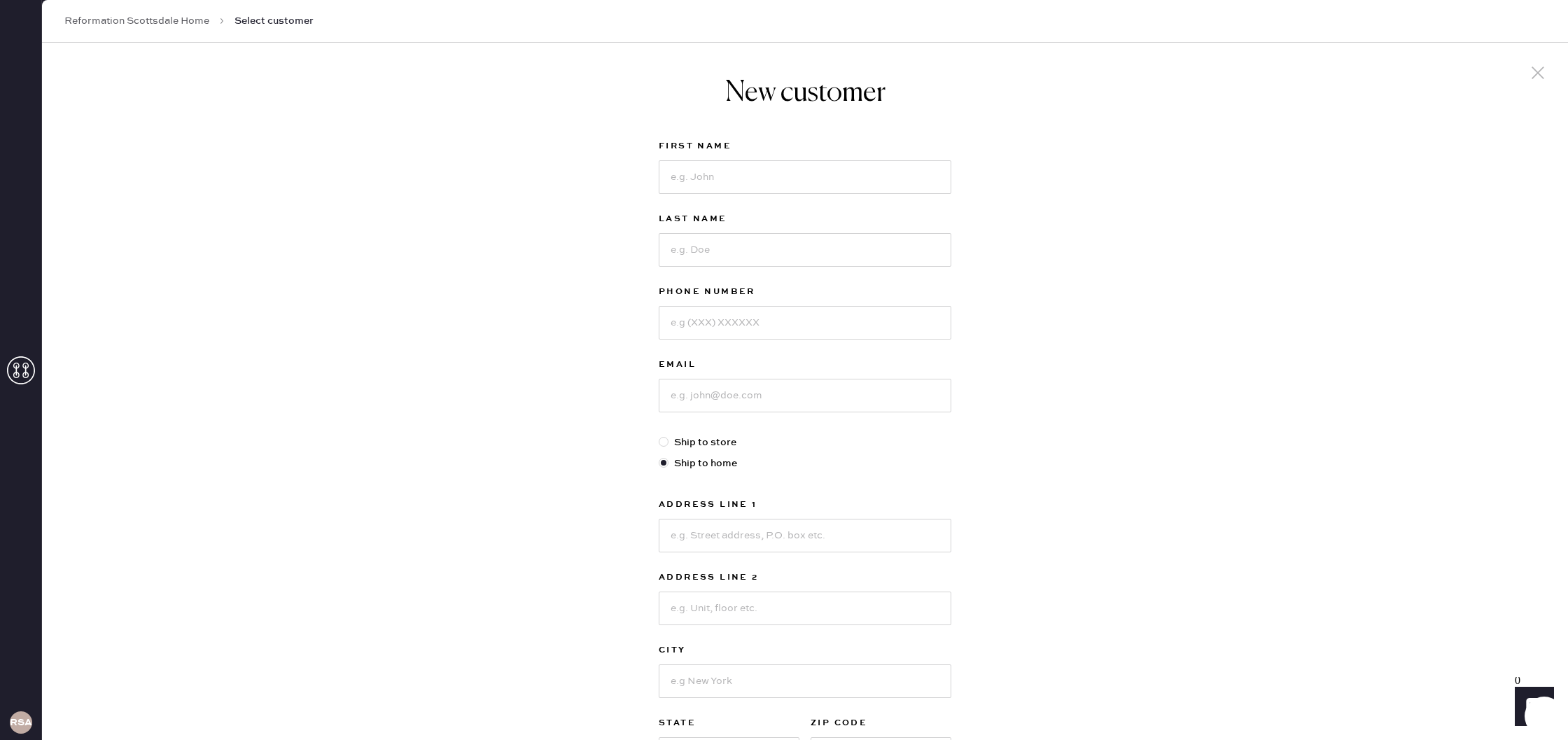
click at [1536, 75] on icon at bounding box center [1538, 73] width 21 height 21
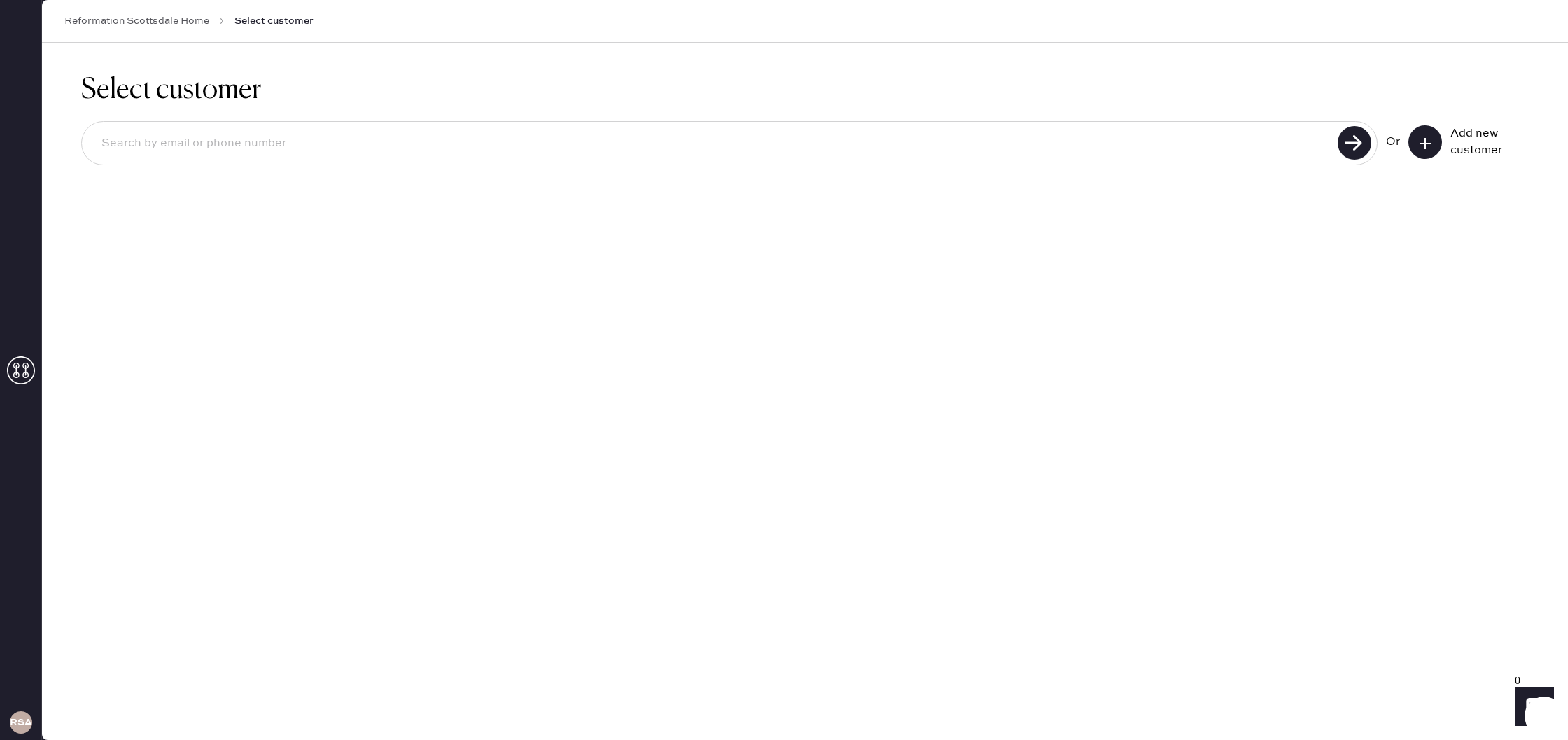
click at [1305, 155] on input at bounding box center [712, 144] width 1243 height 32
click at [191, 18] on link "Reformation Scottsdale Home" at bounding box center [137, 21] width 145 height 14
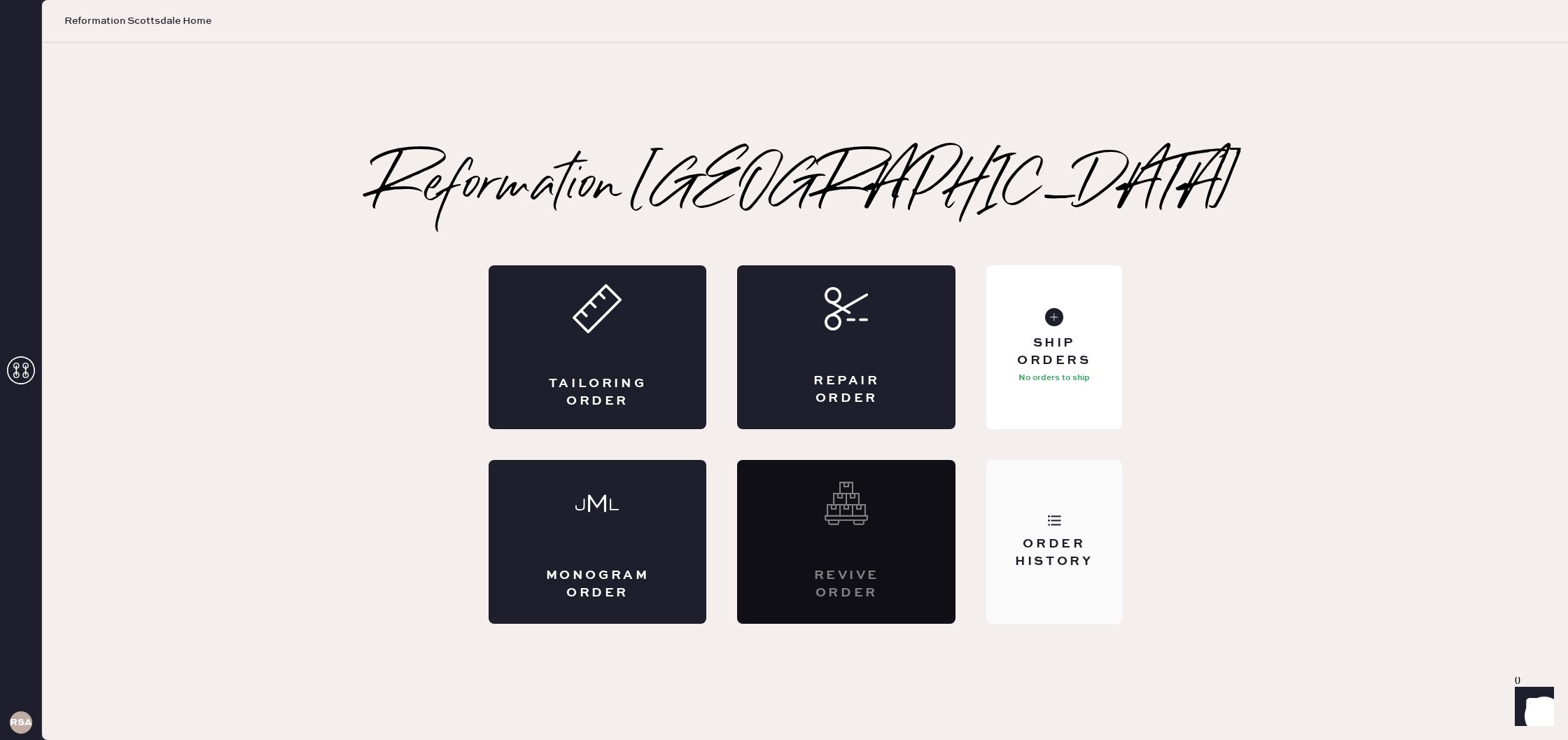
click at [1075, 492] on div "Order History" at bounding box center [1054, 541] width 135 height 163
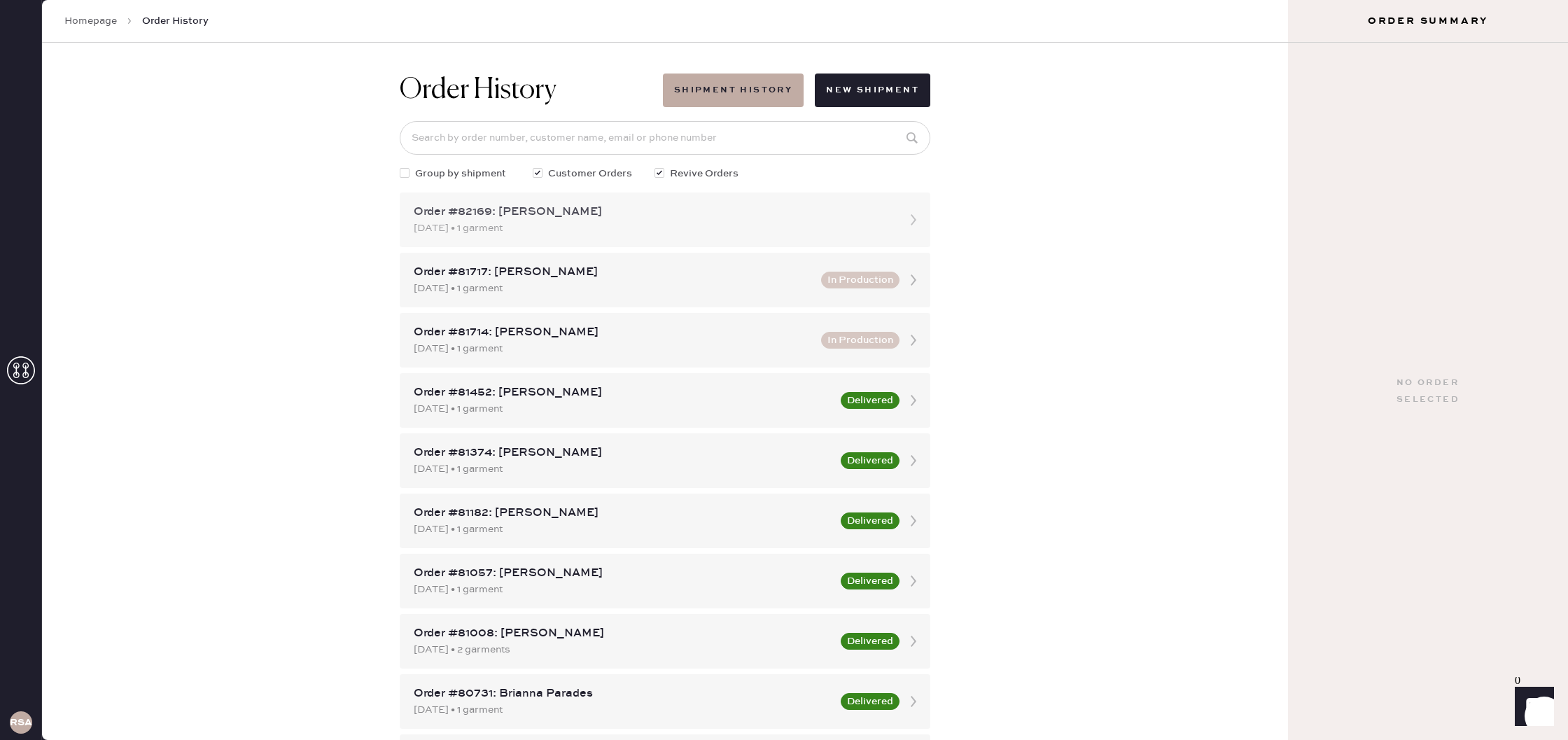
click at [512, 221] on div "[DATE] • 1 garment" at bounding box center [652, 228] width 477 height 15
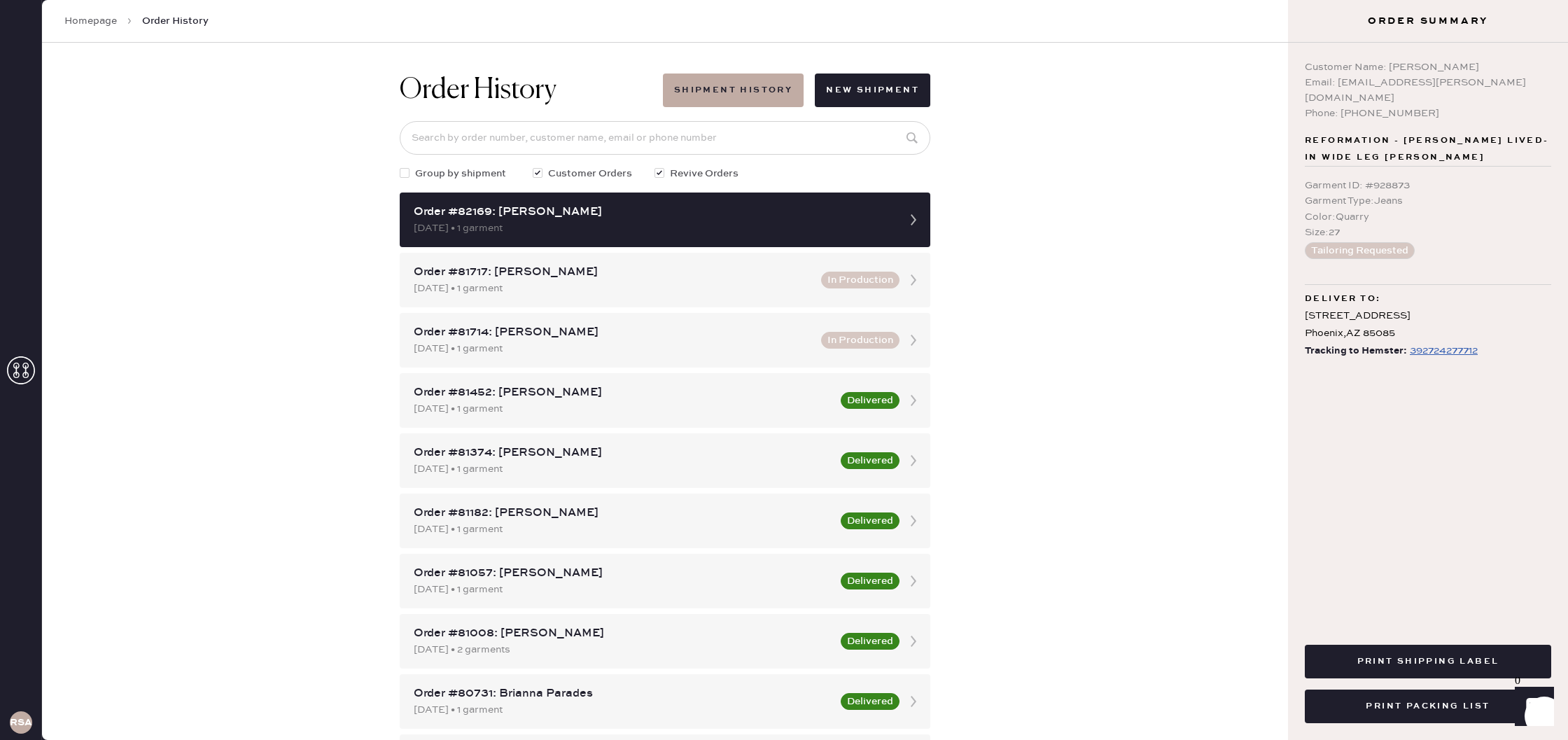
click at [512, 221] on div "[DATE] • 1 garment" at bounding box center [652, 228] width 477 height 15
click at [1424, 661] on button "Print Shipping Label" at bounding box center [1428, 662] width 246 height 34
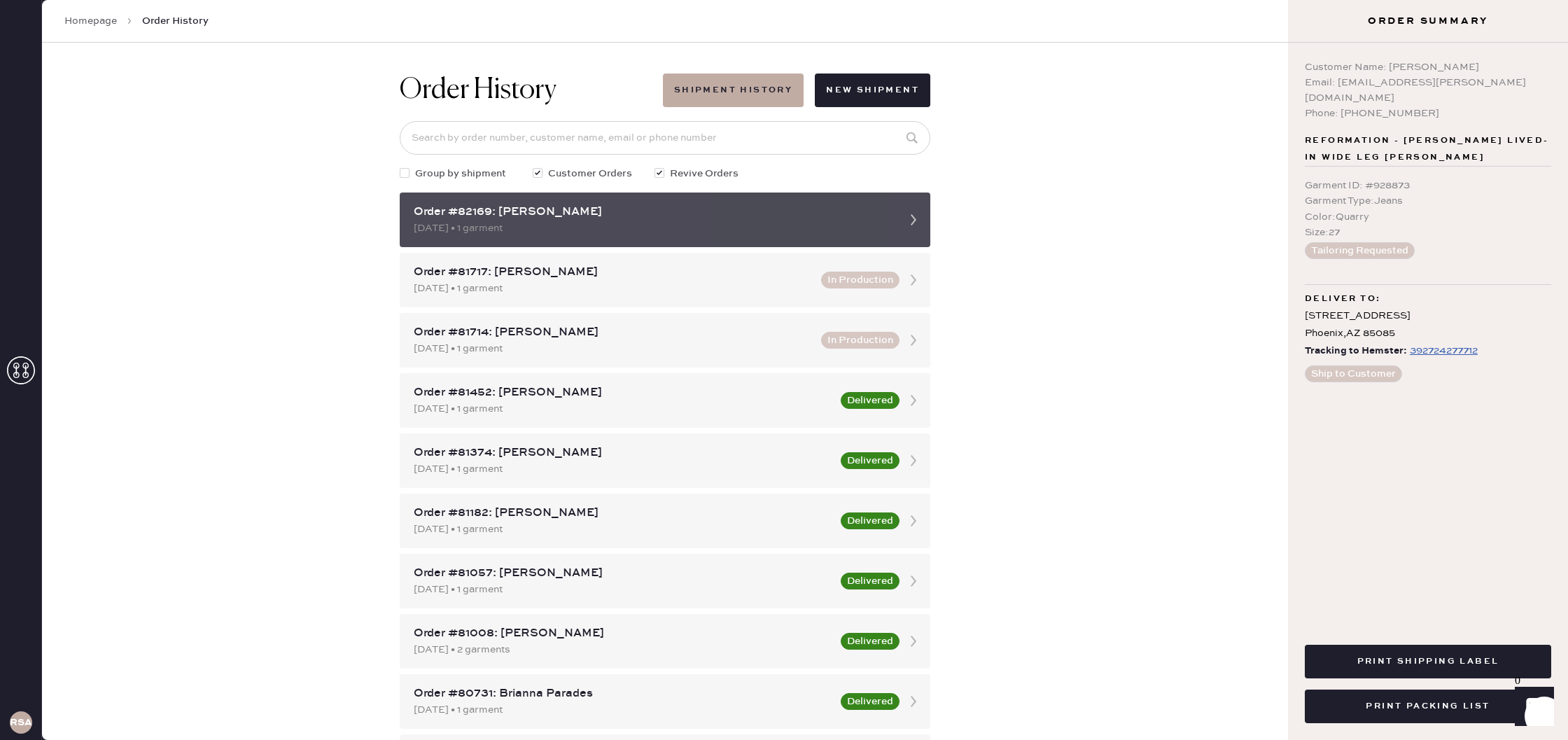
click at [891, 221] on div "[DATE] • 1 garment" at bounding box center [652, 228] width 477 height 15
click at [914, 222] on icon at bounding box center [913, 220] width 28 height 28
